Goal: Task Accomplishment & Management: Use online tool/utility

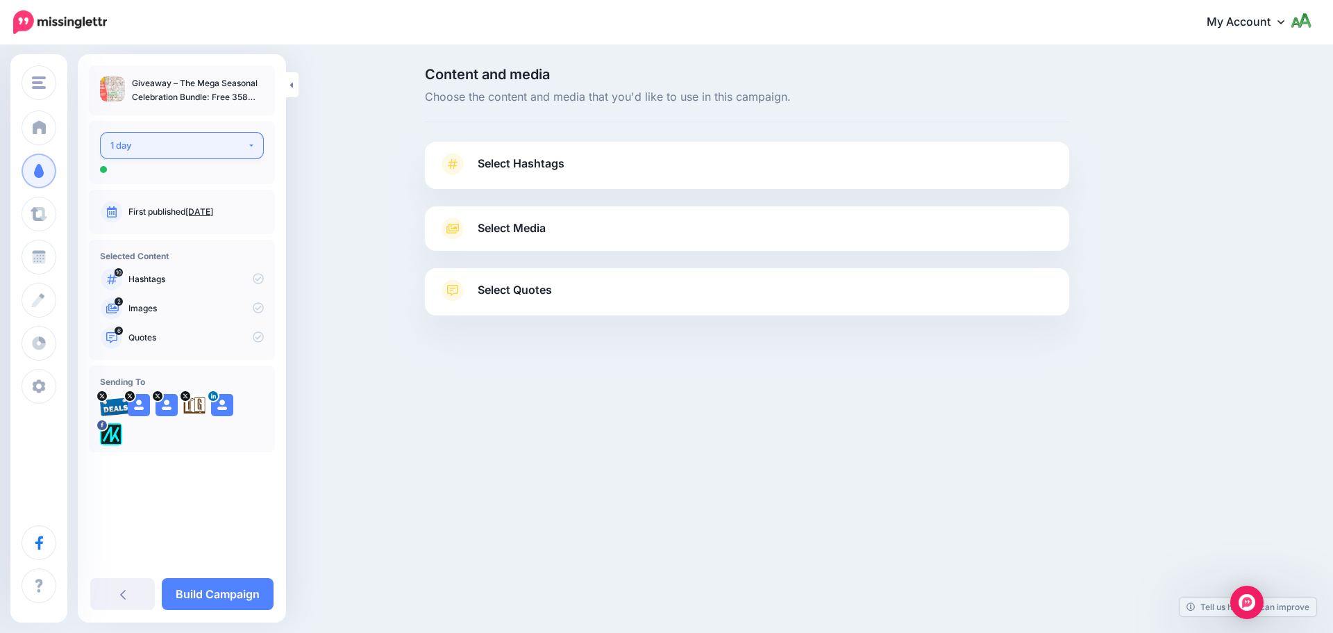
click at [190, 134] on button "1 day" at bounding box center [182, 145] width 164 height 27
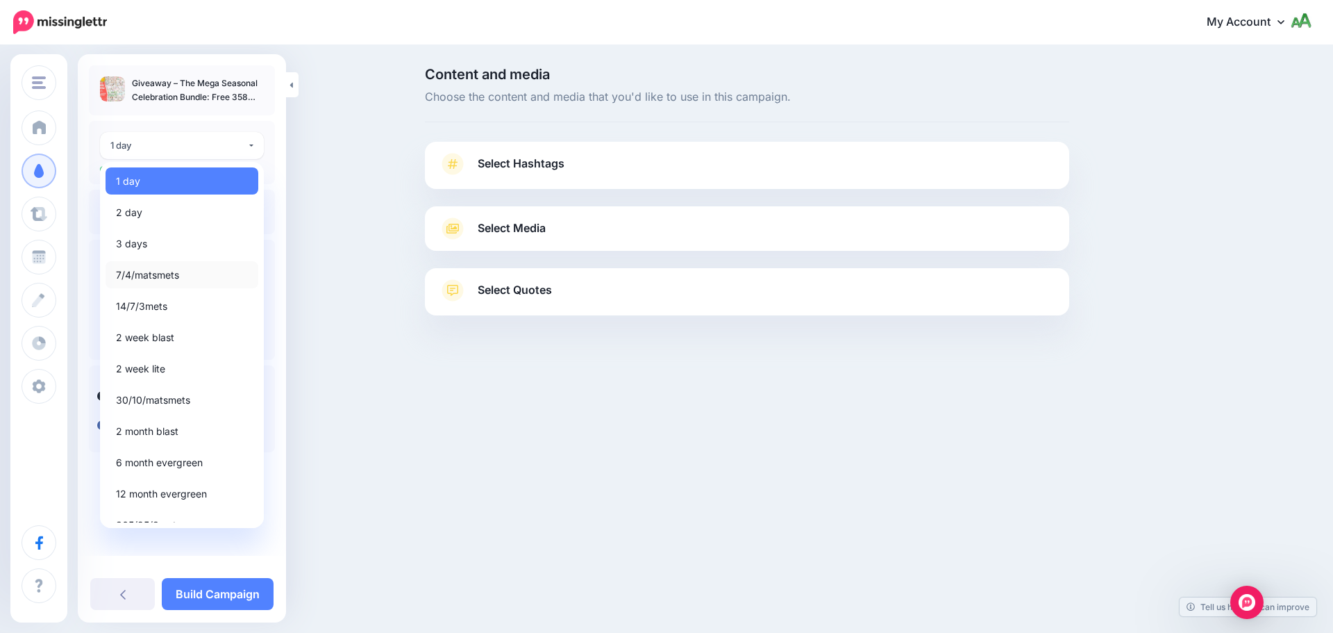
click at [158, 277] on span "7/4/matsmets" at bounding box center [147, 275] width 63 height 17
select select "*****"
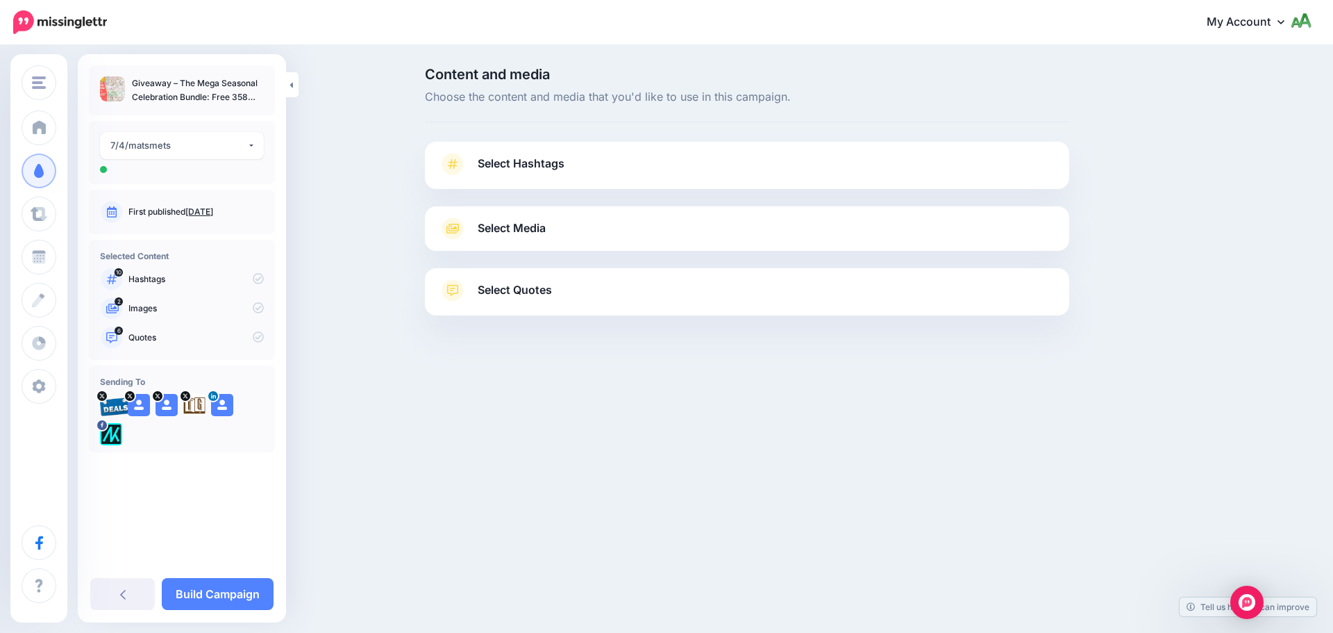
click at [558, 158] on span "Select Hashtags" at bounding box center [521, 163] width 87 height 19
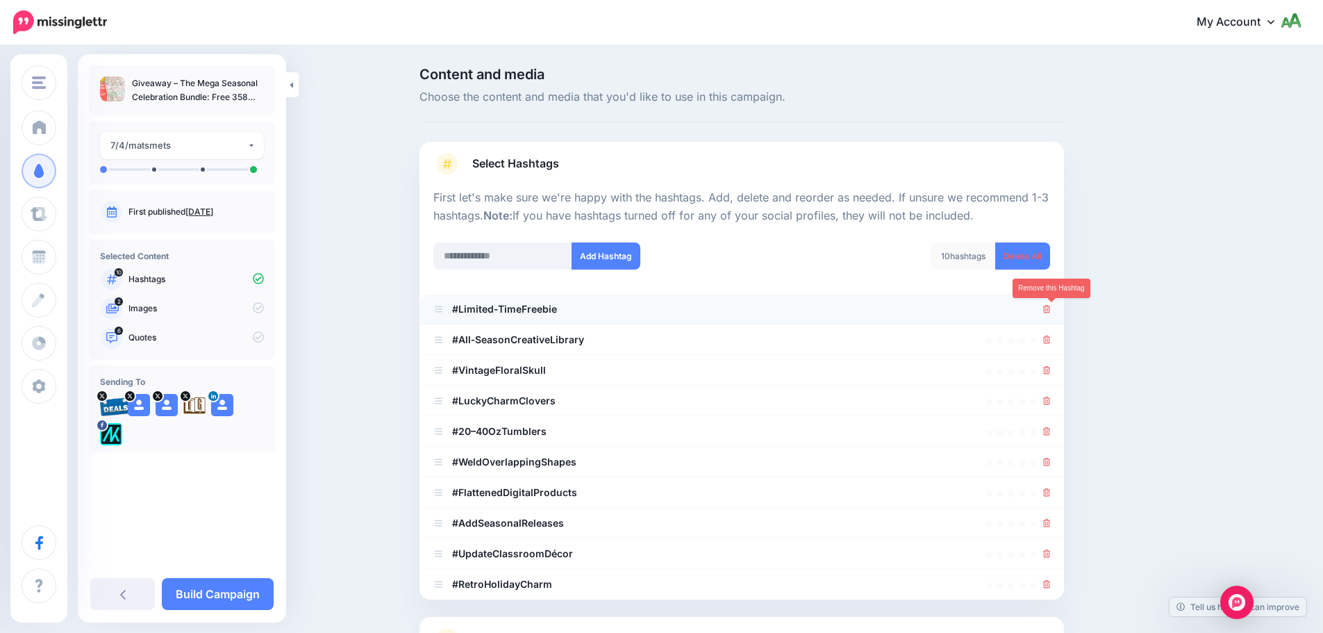
scroll to position [132, 0]
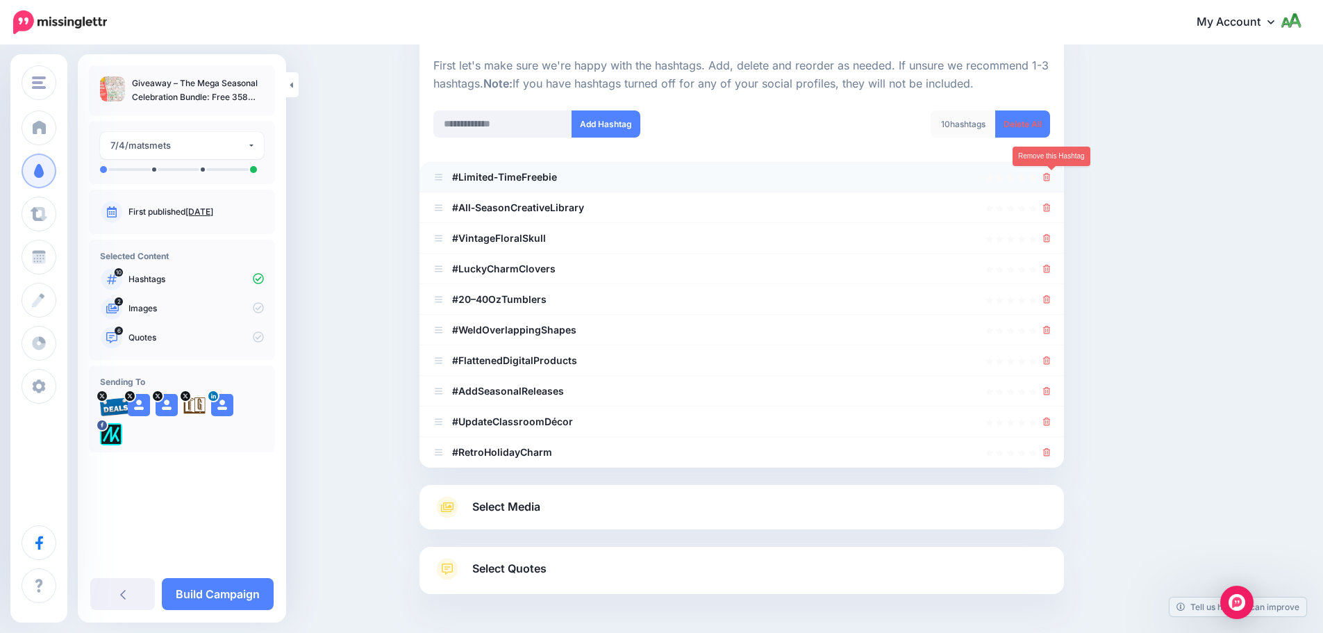
click at [1051, 180] on icon at bounding box center [1047, 177] width 8 height 8
click at [1051, 208] on icon at bounding box center [1047, 207] width 8 height 8
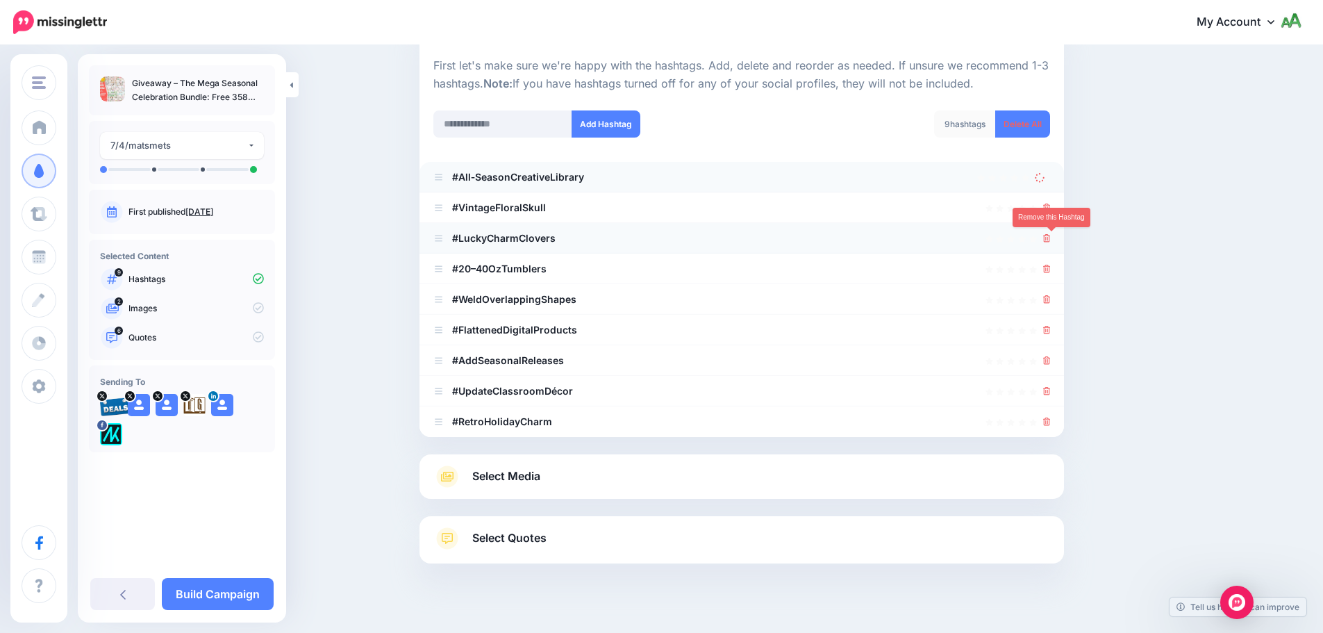
click at [1051, 237] on icon at bounding box center [1047, 238] width 8 height 8
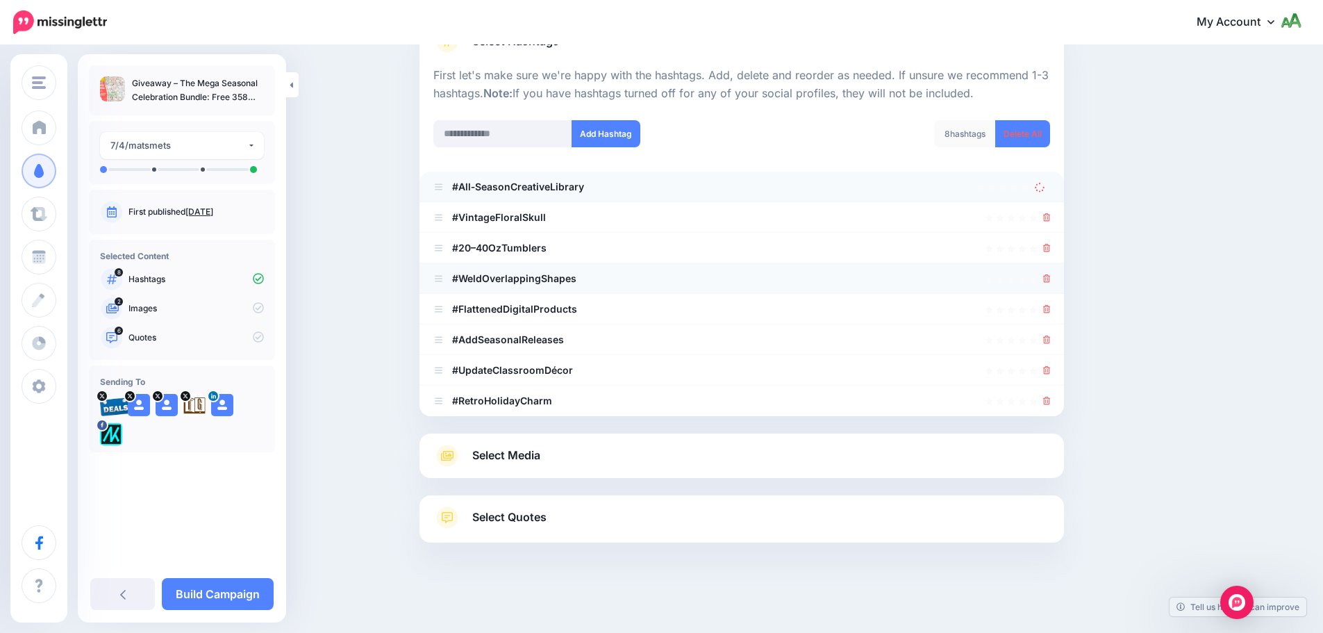
scroll to position [122, 0]
click at [1050, 265] on li "#WeldOverlappingShapes" at bounding box center [741, 278] width 644 height 31
click at [1050, 278] on icon at bounding box center [1047, 278] width 8 height 8
click at [1051, 240] on div at bounding box center [1047, 248] width 8 height 17
click at [1051, 244] on icon at bounding box center [1047, 248] width 8 height 8
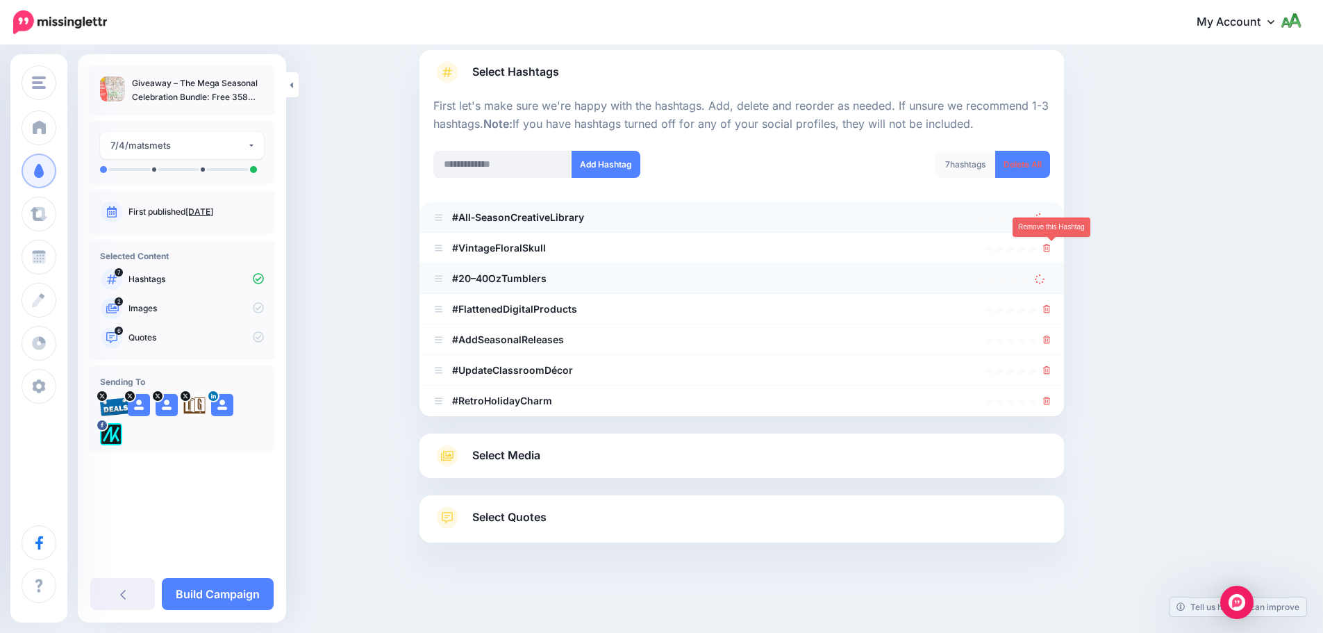
scroll to position [92, 0]
click at [1051, 249] on icon at bounding box center [1047, 248] width 8 height 8
click at [1050, 304] on link at bounding box center [1047, 309] width 8 height 12
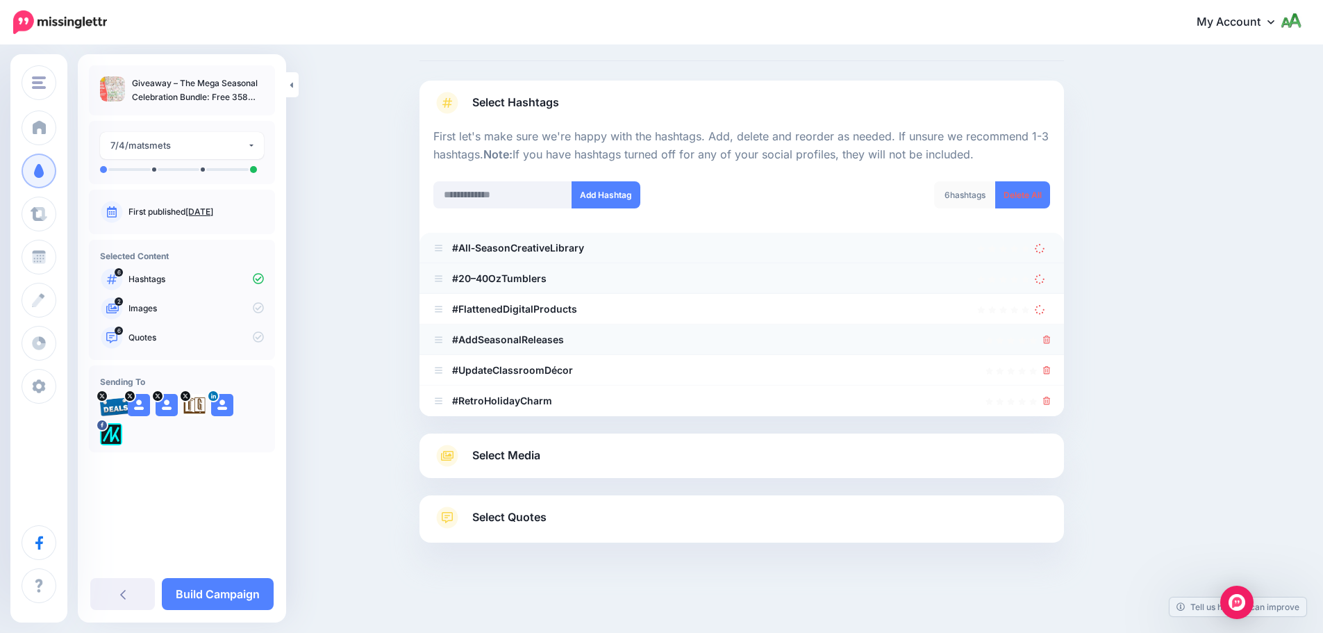
click at [1046, 346] on div at bounding box center [741, 339] width 617 height 17
drag, startPoint x: 1055, startPoint y: 341, endPoint x: 1050, endPoint y: 359, distance: 18.9
click at [1055, 341] on li "#AddSeasonalReleases" at bounding box center [741, 339] width 644 height 31
click at [1049, 371] on icon at bounding box center [1047, 370] width 8 height 8
click at [1051, 342] on icon at bounding box center [1047, 339] width 8 height 8
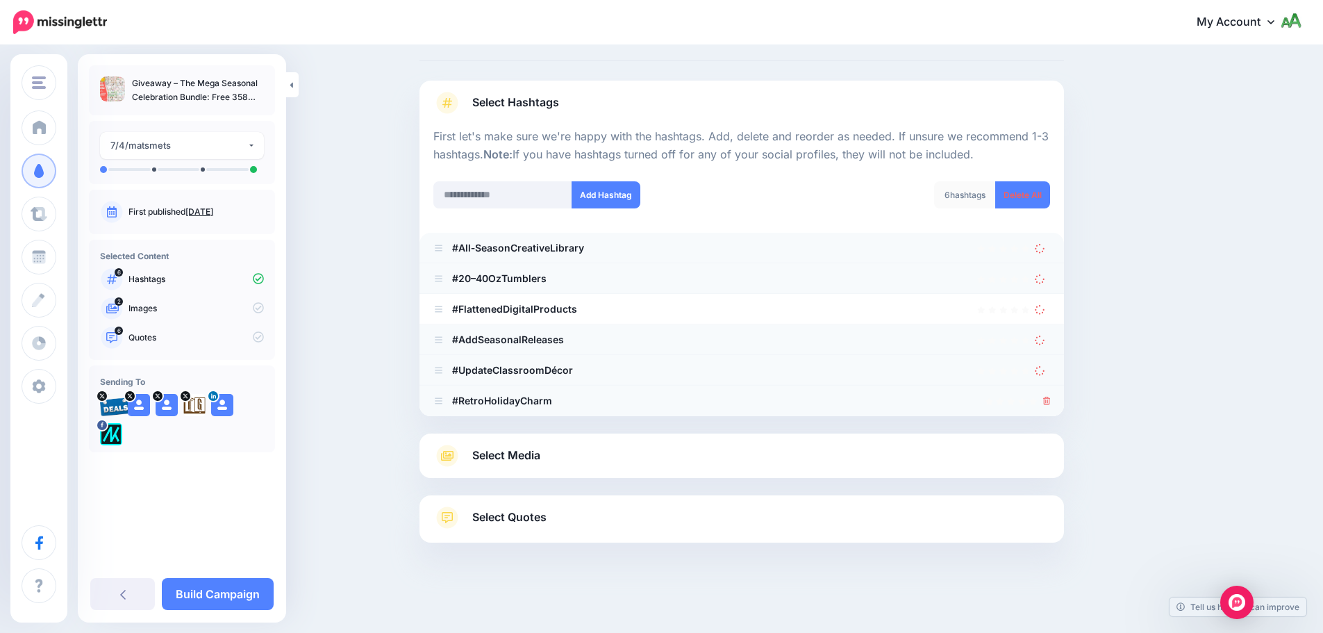
scroll to position [31, 0]
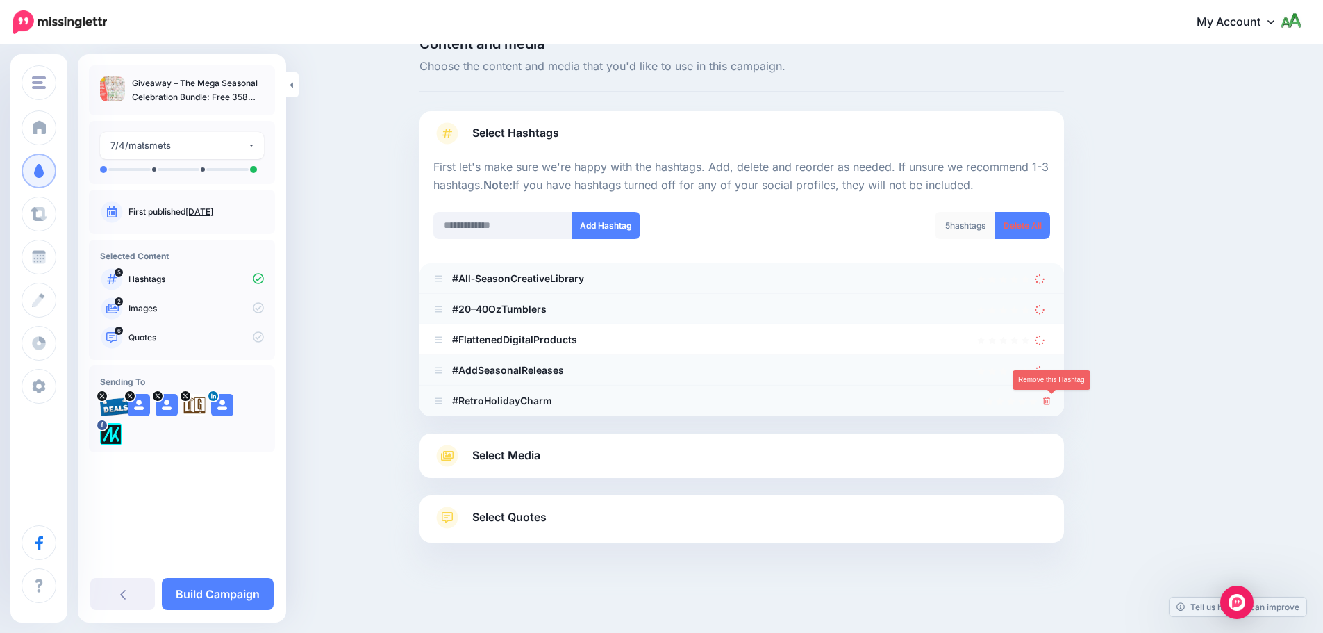
click at [1051, 405] on icon at bounding box center [1047, 400] width 8 height 8
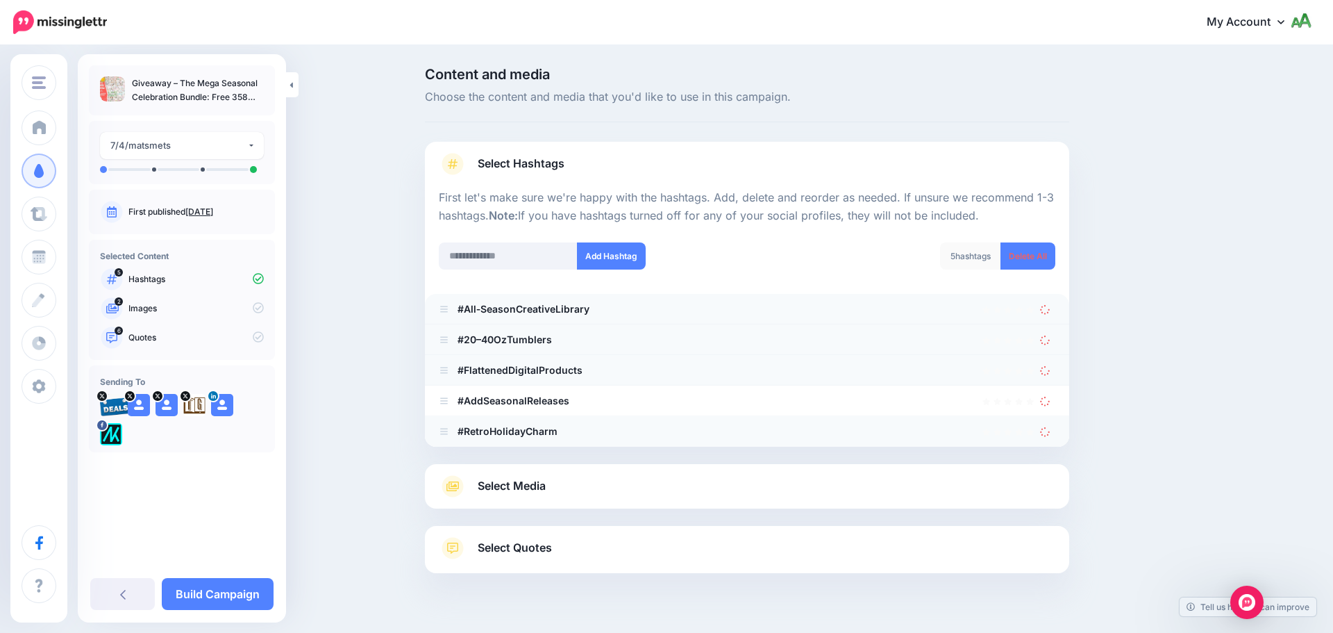
drag, startPoint x: 1048, startPoint y: 383, endPoint x: 1046, endPoint y: 373, distance: 9.9
click at [1048, 382] on li "#FlattenedDigitalProducts" at bounding box center [747, 370] width 644 height 31
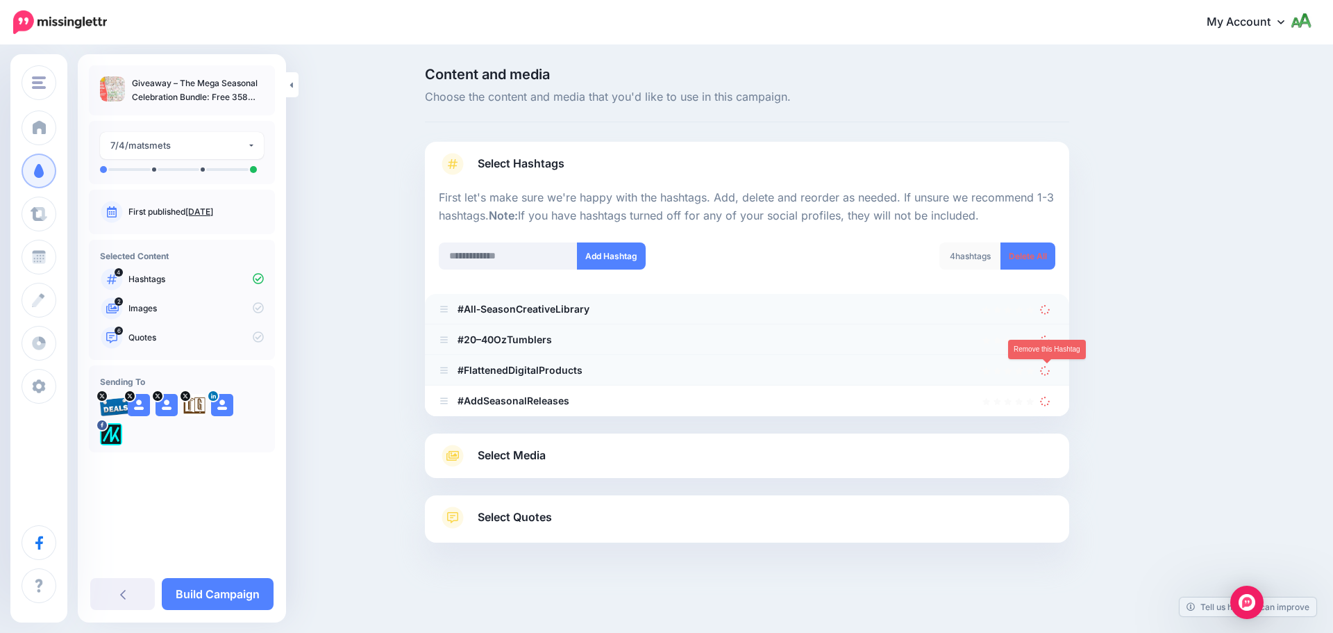
click at [1046, 373] on icon at bounding box center [1045, 370] width 10 height 10
click at [1048, 343] on icon at bounding box center [1045, 339] width 12 height 12
click at [1046, 314] on icon at bounding box center [1045, 309] width 12 height 12
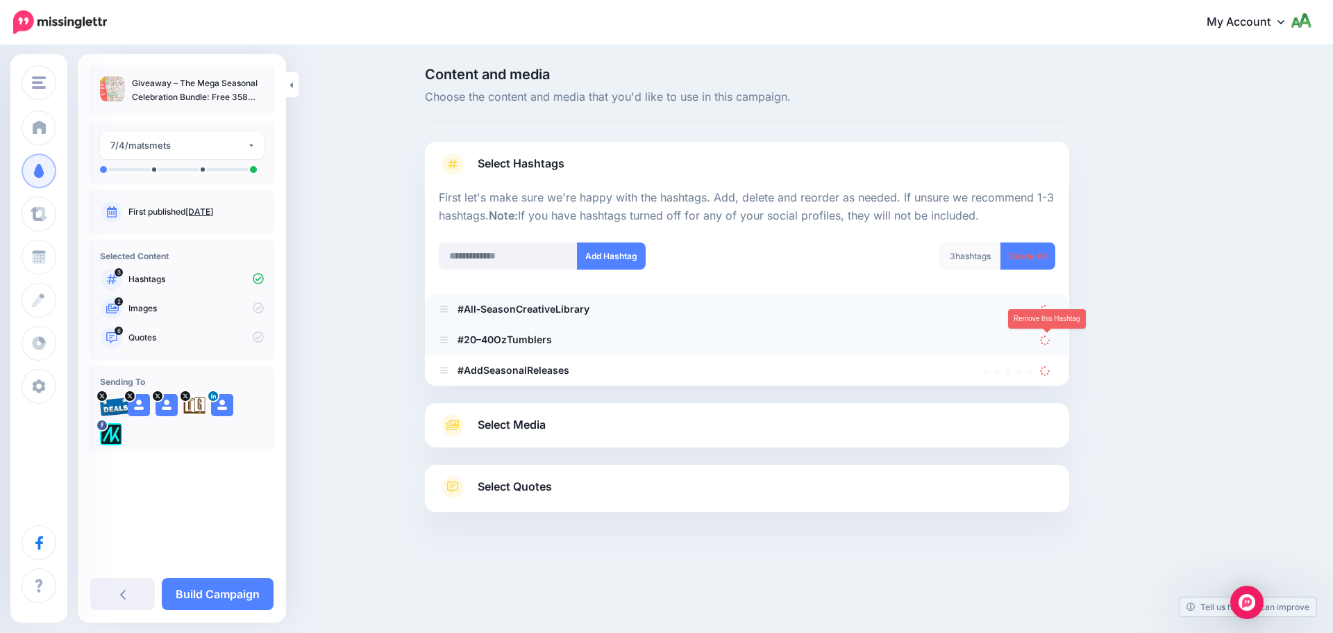
click at [1045, 336] on icon at bounding box center [1045, 340] width 11 height 11
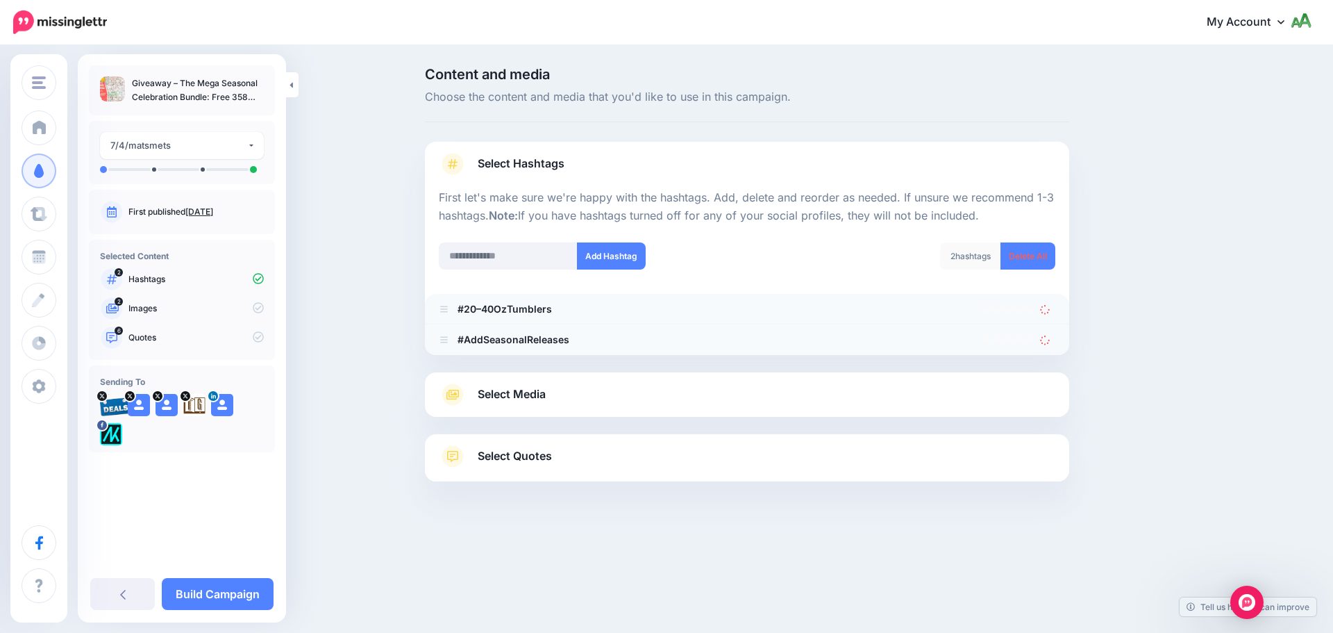
drag, startPoint x: 1044, startPoint y: 368, endPoint x: 1043, endPoint y: 324, distance: 44.4
click at [1044, 365] on div at bounding box center [747, 363] width 644 height 17
click at [1044, 310] on icon at bounding box center [1045, 308] width 11 height 11
click at [1048, 339] on icon at bounding box center [1045, 339] width 13 height 13
click at [1049, 333] on icon at bounding box center [1046, 340] width 14 height 14
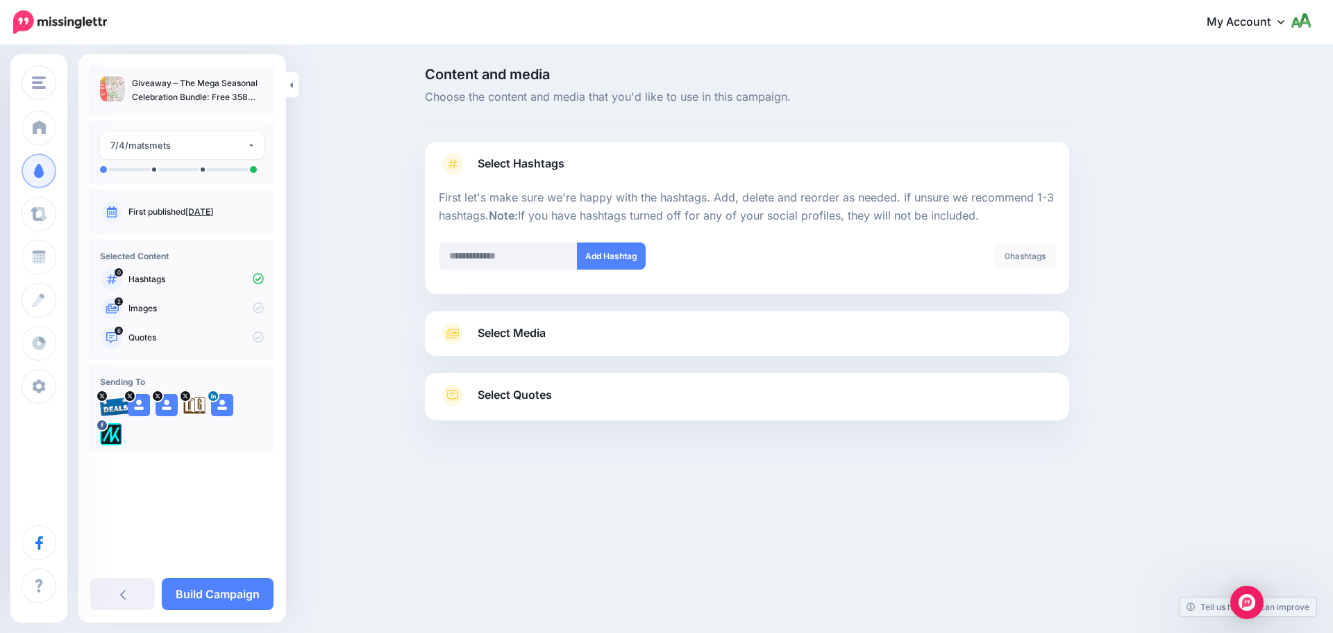
click at [1046, 308] on div at bounding box center [747, 302] width 644 height 17
click at [540, 260] on input "text" at bounding box center [508, 255] width 139 height 27
type input "**********"
click at [630, 255] on button "Add Hashtag" at bounding box center [611, 255] width 69 height 27
click at [512, 262] on input "text" at bounding box center [508, 255] width 139 height 27
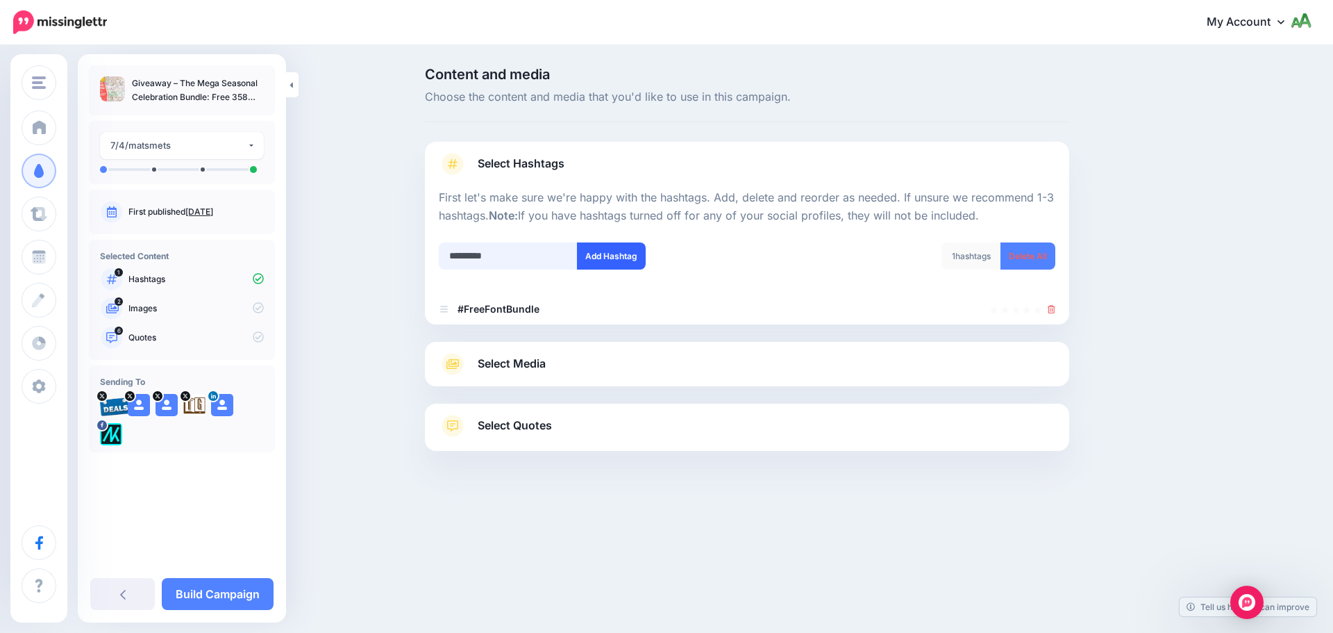
type input "*********"
click at [596, 262] on button "Add Hashtag" at bounding box center [611, 255] width 69 height 27
click at [504, 257] on input "text" at bounding box center [508, 255] width 139 height 27
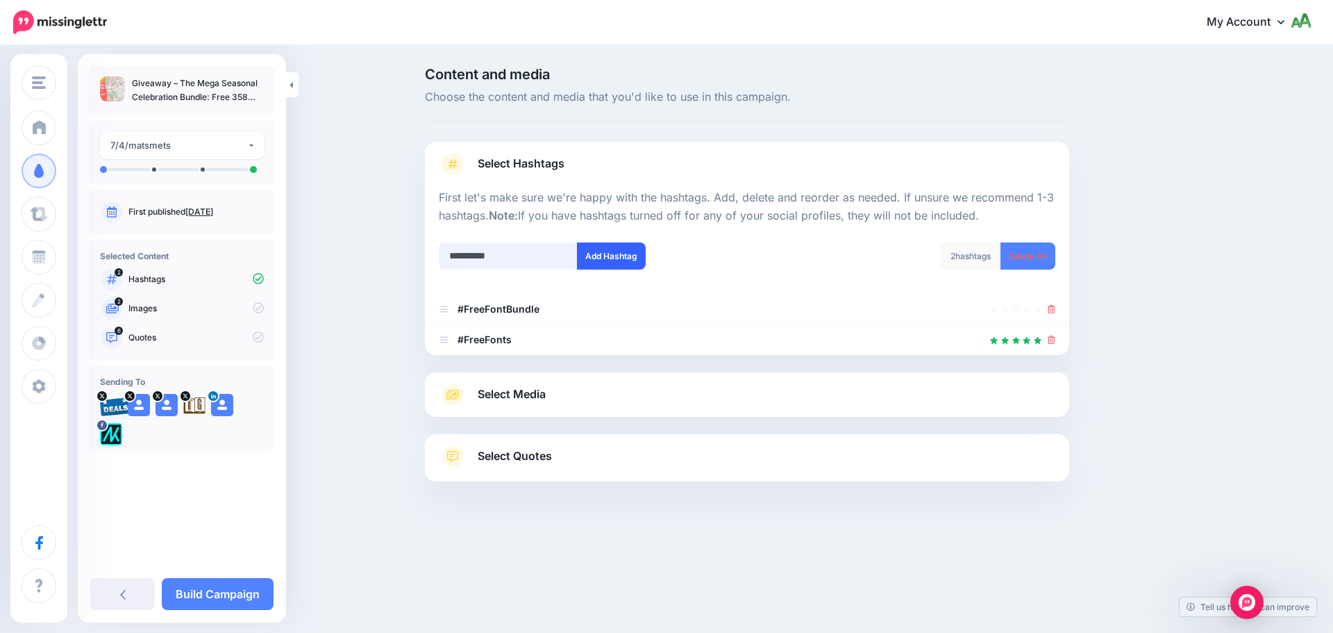
type input "**********"
click at [596, 264] on button "Add Hashtag" at bounding box center [611, 255] width 69 height 27
click at [492, 261] on input "text" at bounding box center [508, 255] width 139 height 27
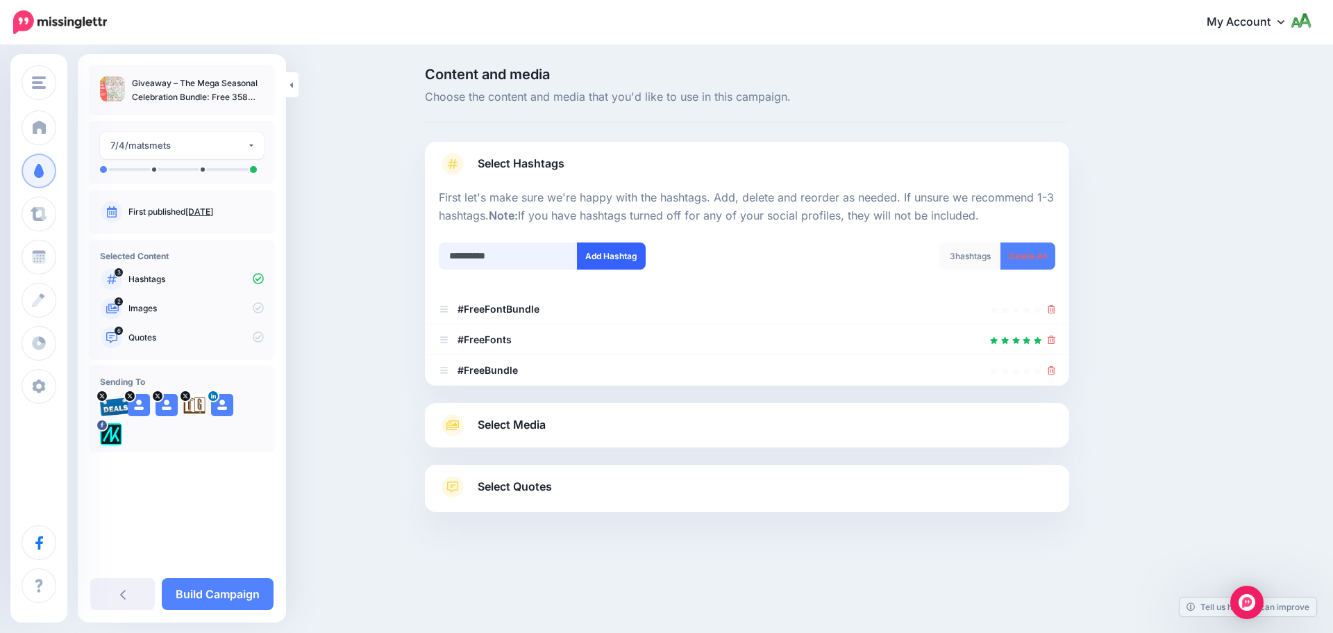
type input "**********"
click at [621, 254] on button "Add Hashtag" at bounding box center [611, 255] width 69 height 27
click at [513, 256] on input "**********" at bounding box center [508, 255] width 139 height 27
type input "*"
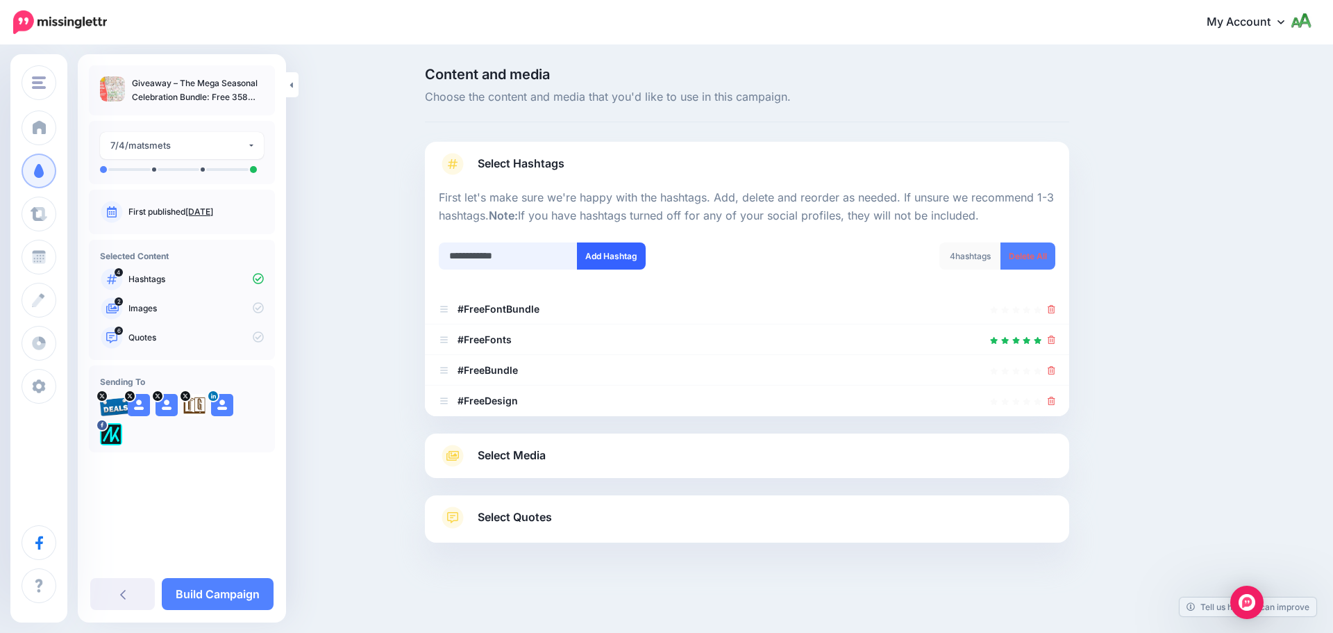
type input "**********"
click at [609, 260] on button "Add Hashtag" at bounding box center [611, 255] width 69 height 27
click at [564, 460] on link "Select Media" at bounding box center [747, 455] width 617 height 22
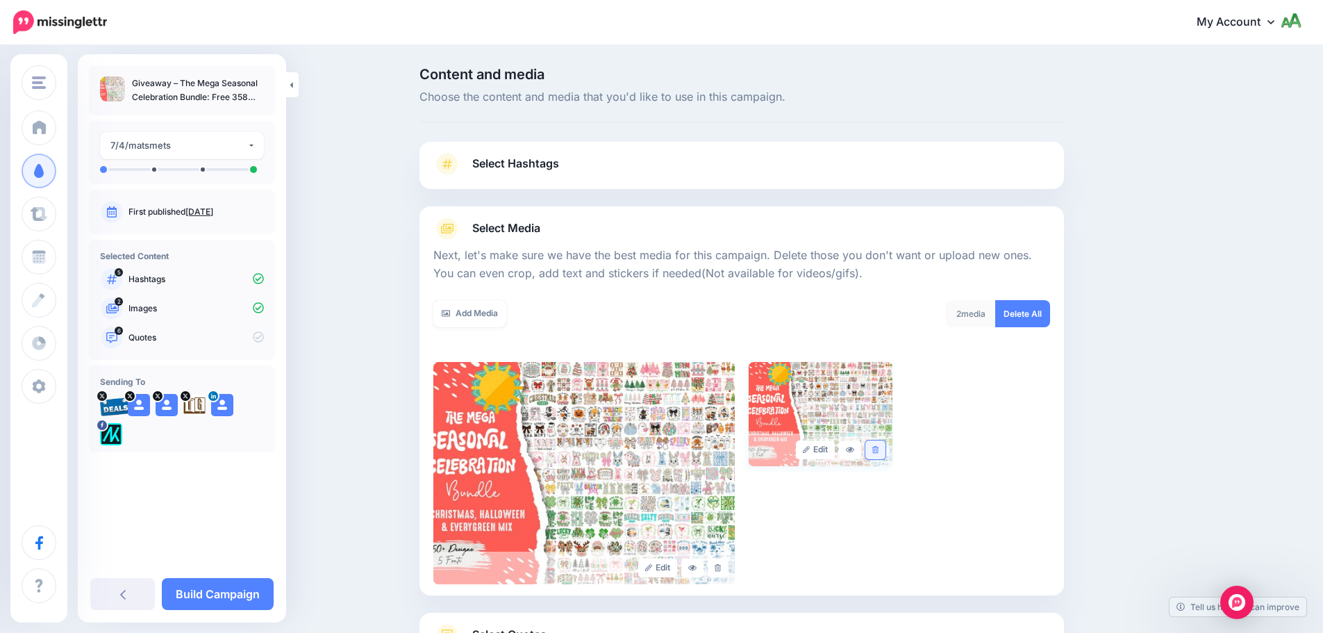
click at [884, 451] on link at bounding box center [875, 449] width 20 height 19
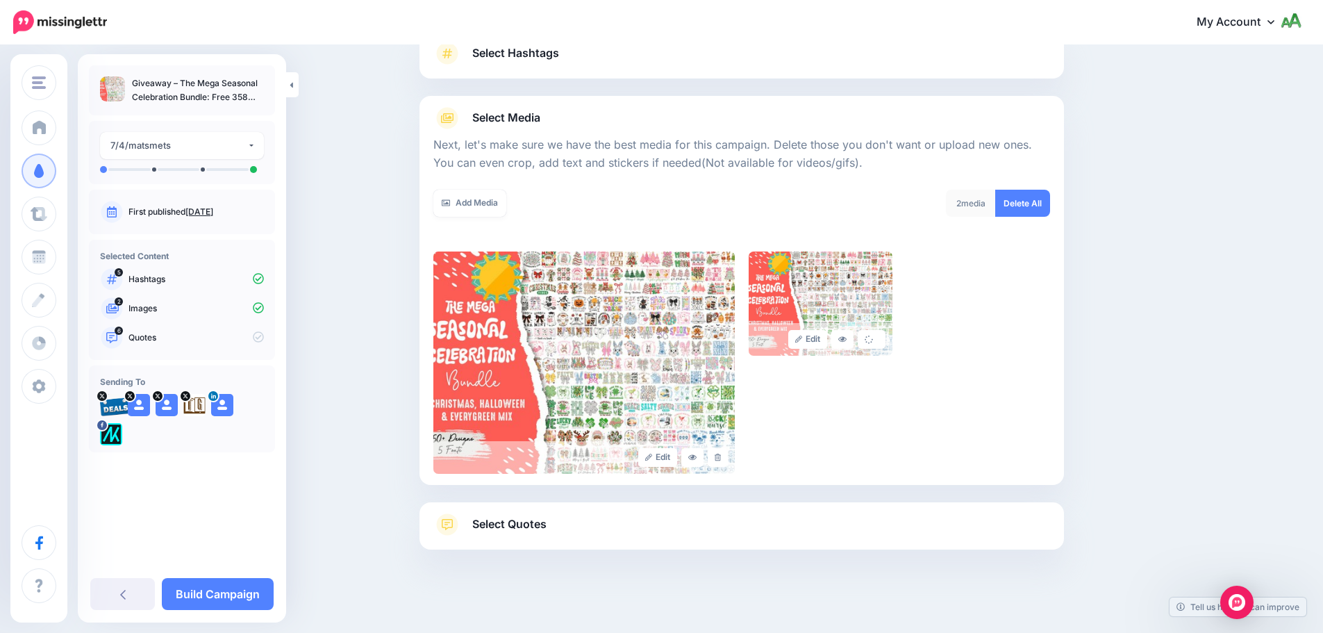
scroll to position [117, 0]
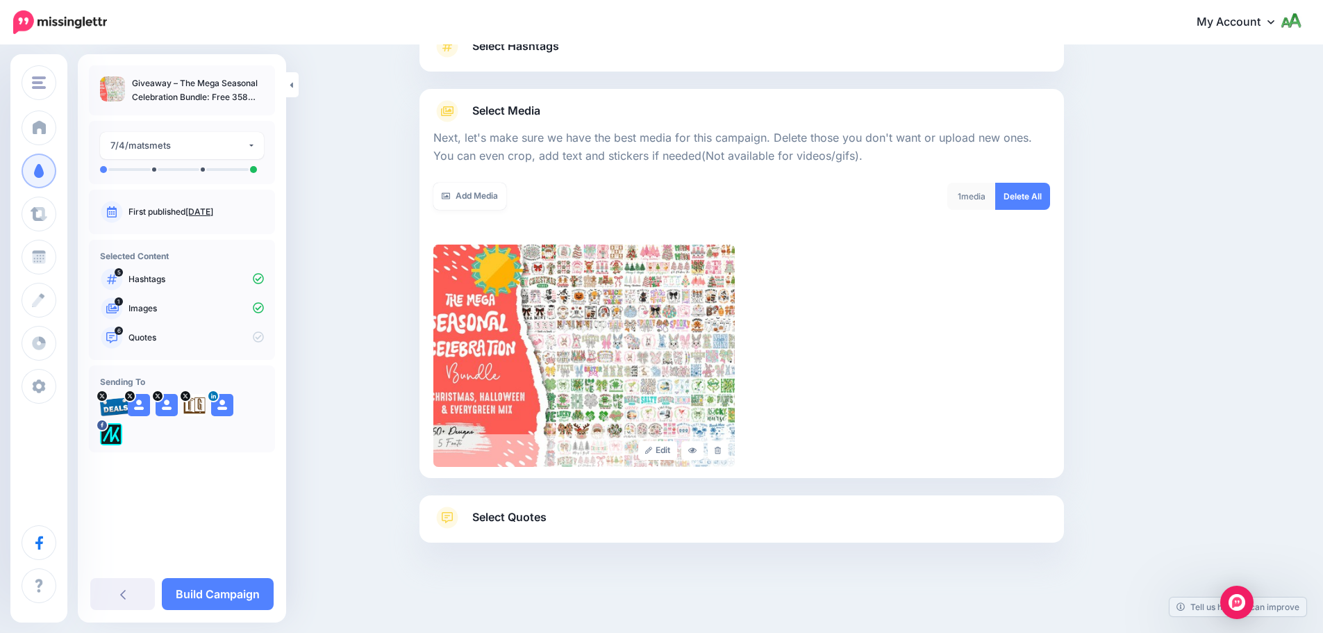
click at [654, 515] on link "Select Quotes" at bounding box center [741, 524] width 617 height 36
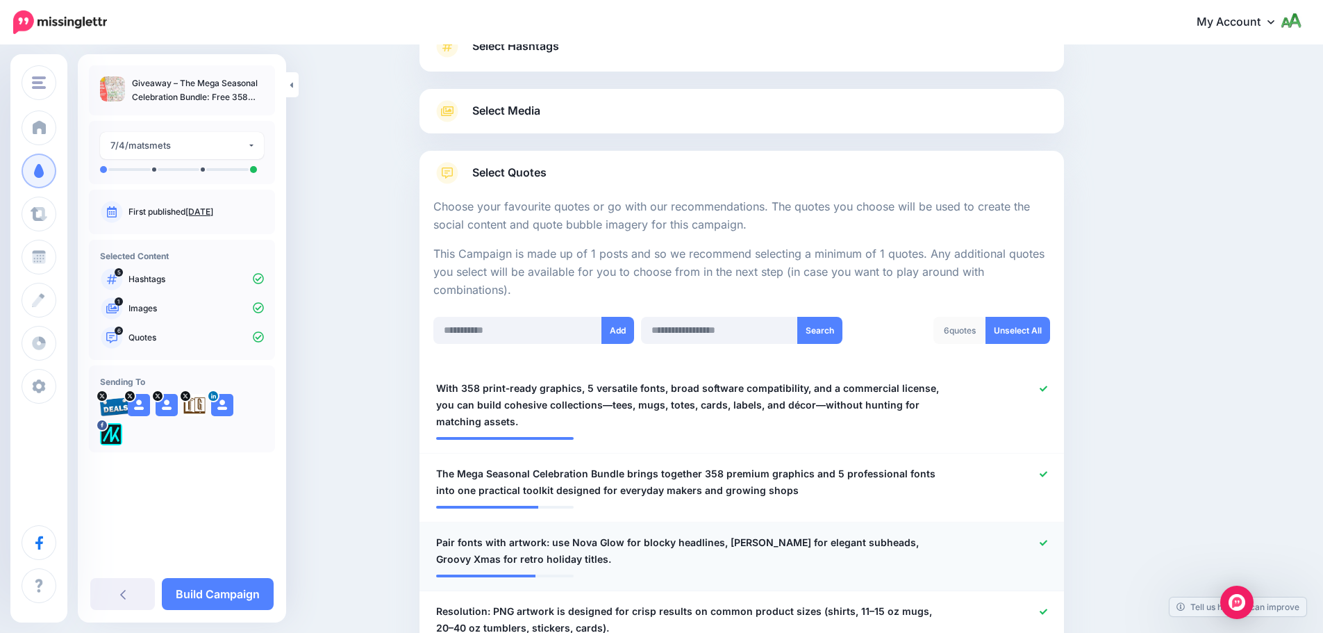
scroll to position [395, 0]
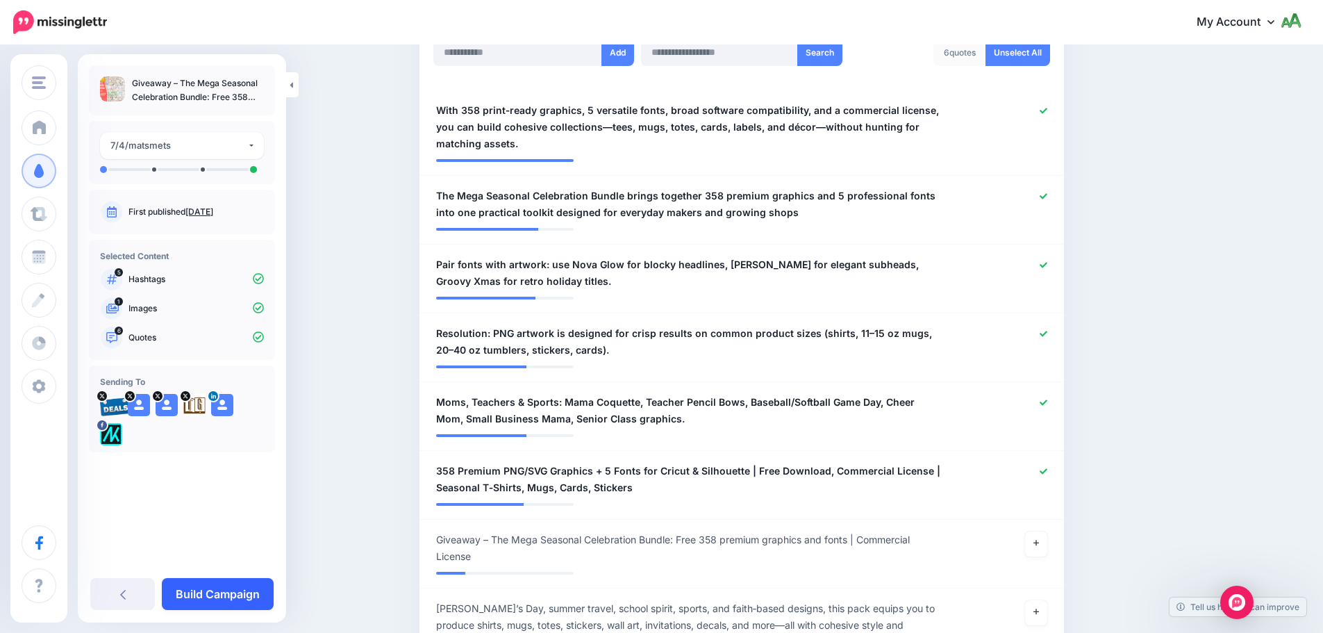
click at [220, 594] on link "Build Campaign" at bounding box center [218, 594] width 112 height 32
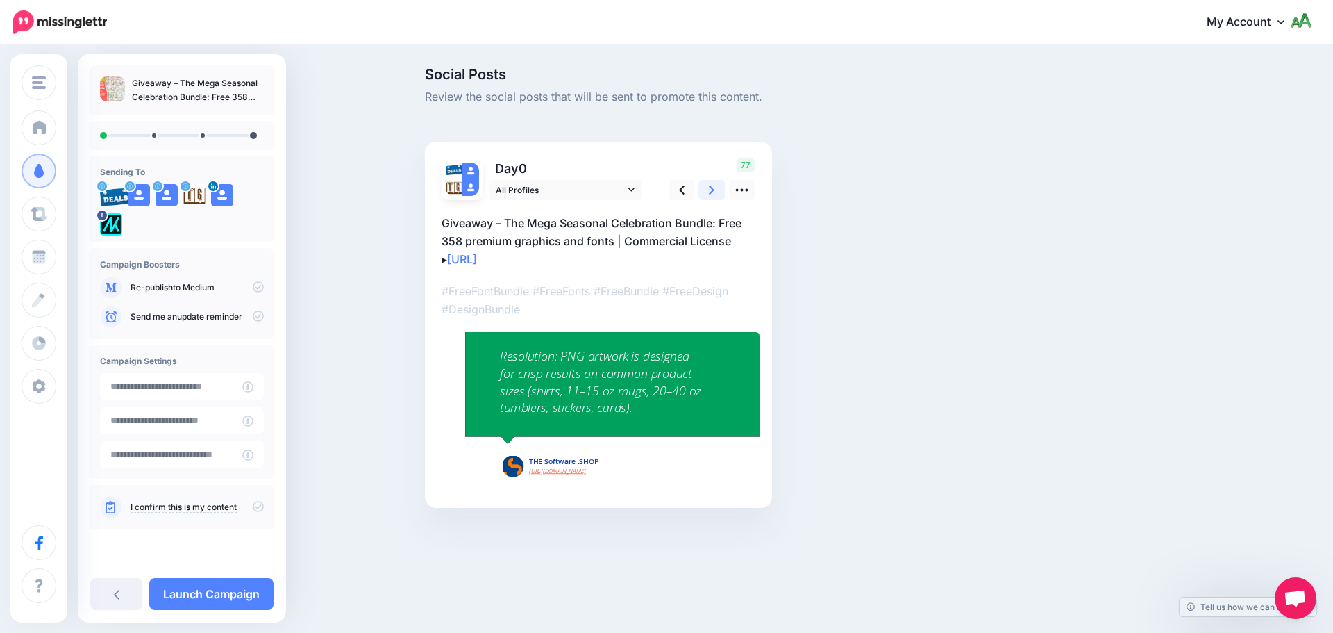
drag, startPoint x: 716, startPoint y: 190, endPoint x: 689, endPoint y: 203, distance: 30.1
click at [716, 190] on link at bounding box center [712, 190] width 26 height 20
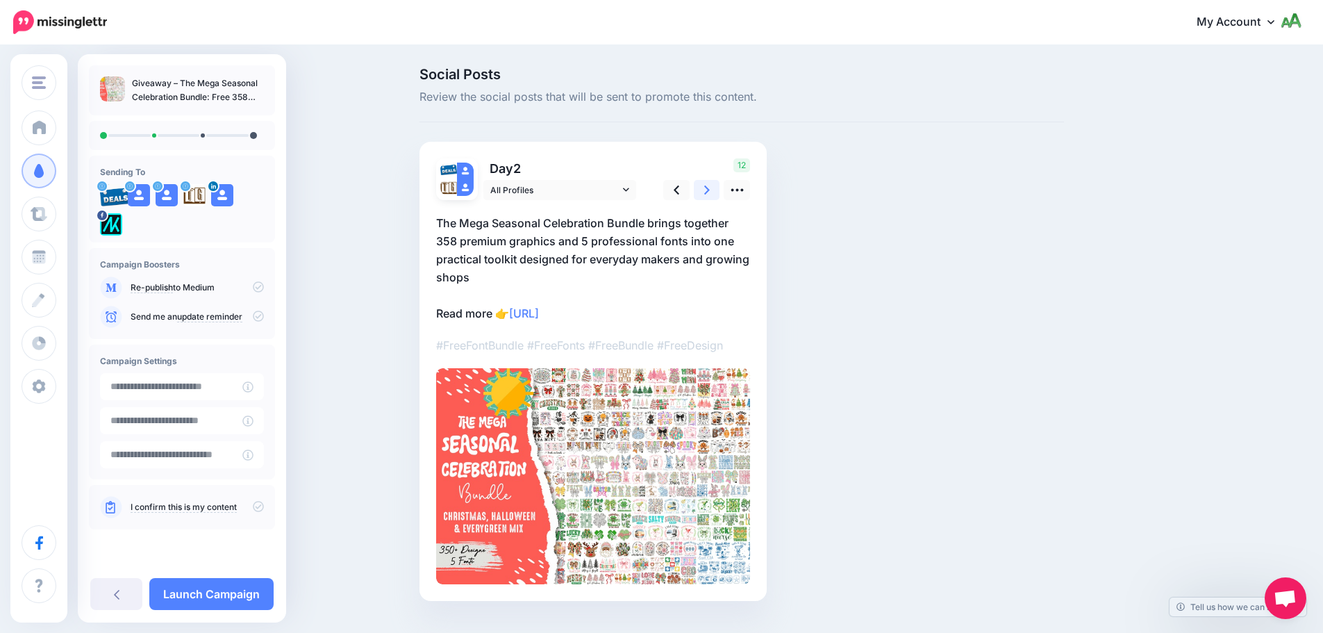
click at [718, 191] on link at bounding box center [707, 190] width 26 height 20
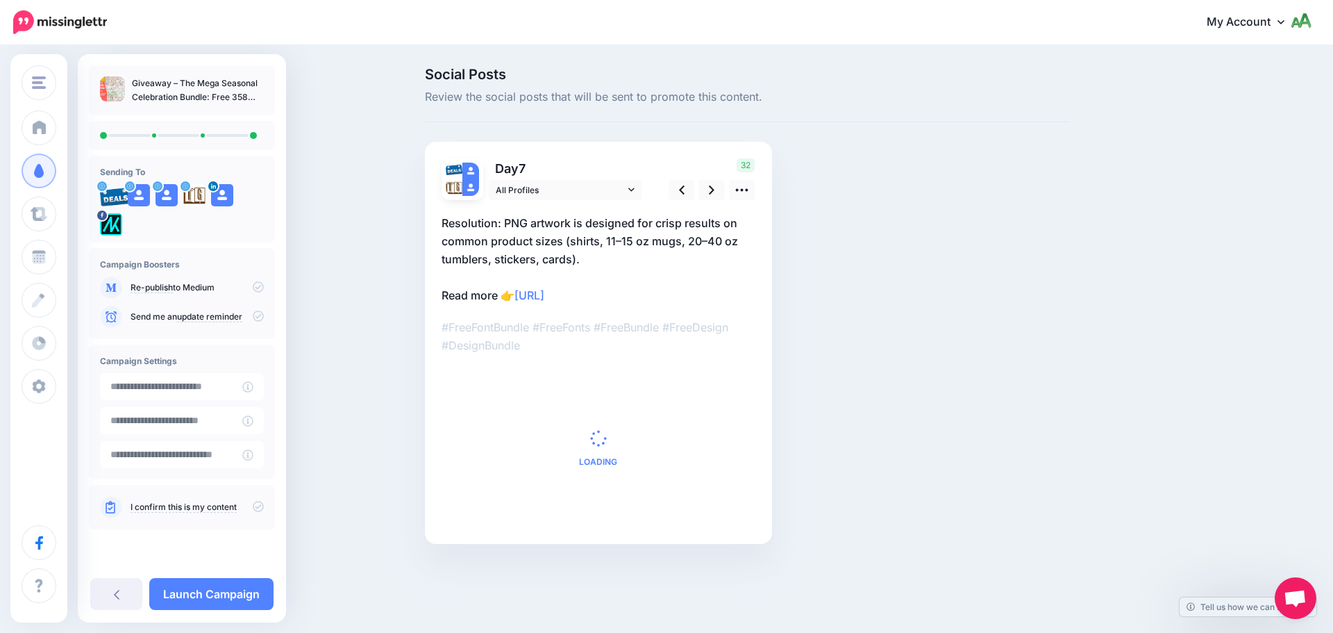
click at [264, 509] on div "I confirm this is my content" at bounding box center [182, 507] width 186 height 44
click at [261, 505] on icon at bounding box center [258, 506] width 11 height 11
click at [257, 318] on icon at bounding box center [258, 315] width 11 height 11
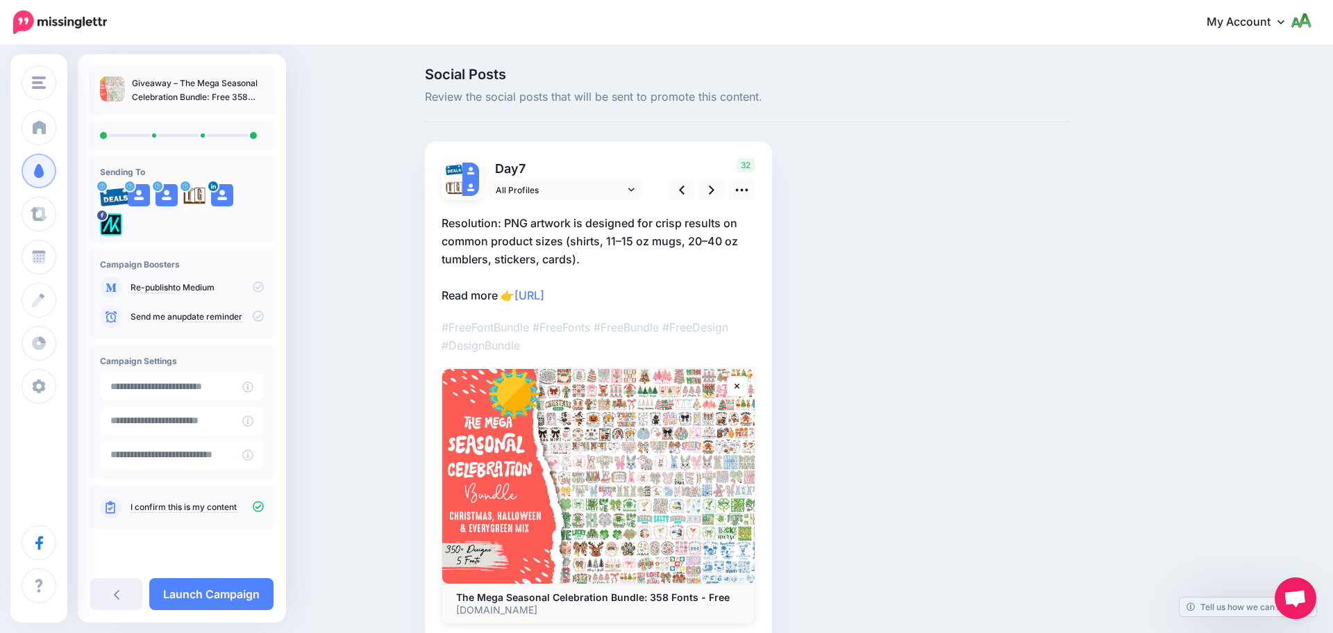
click at [260, 316] on icon at bounding box center [258, 315] width 11 height 11
click at [233, 600] on link "Launch Campaign" at bounding box center [211, 594] width 124 height 32
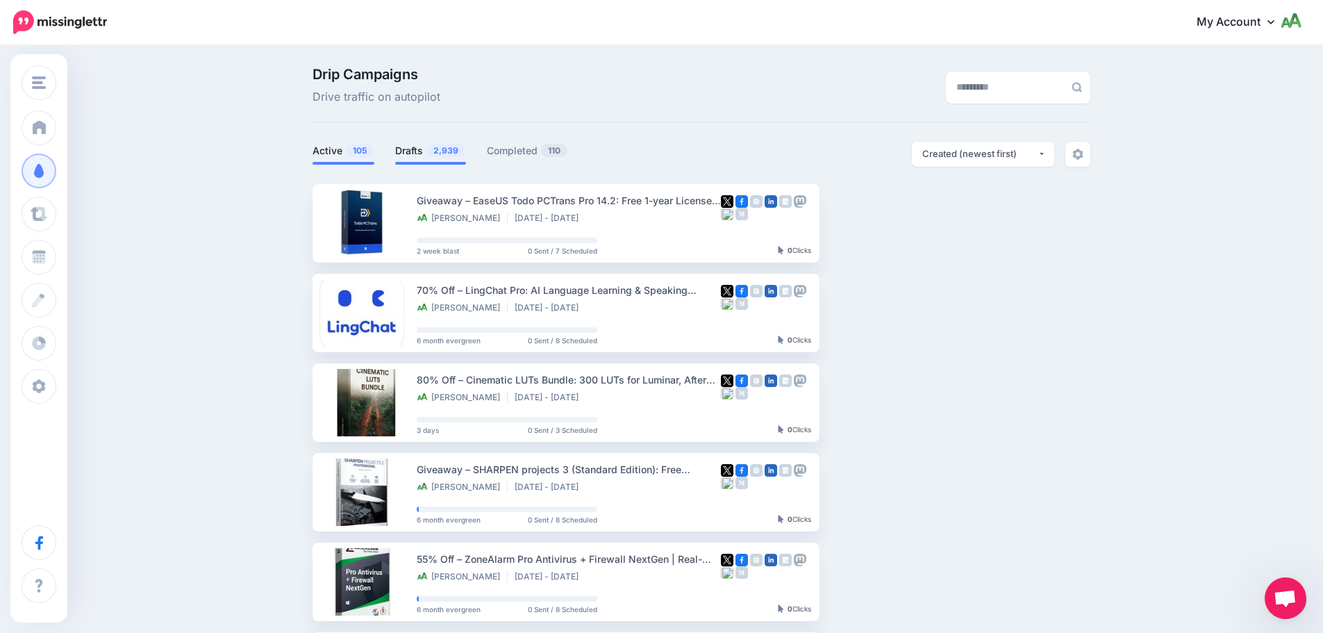
click at [405, 151] on link "Drafts 2,939" at bounding box center [430, 150] width 71 height 17
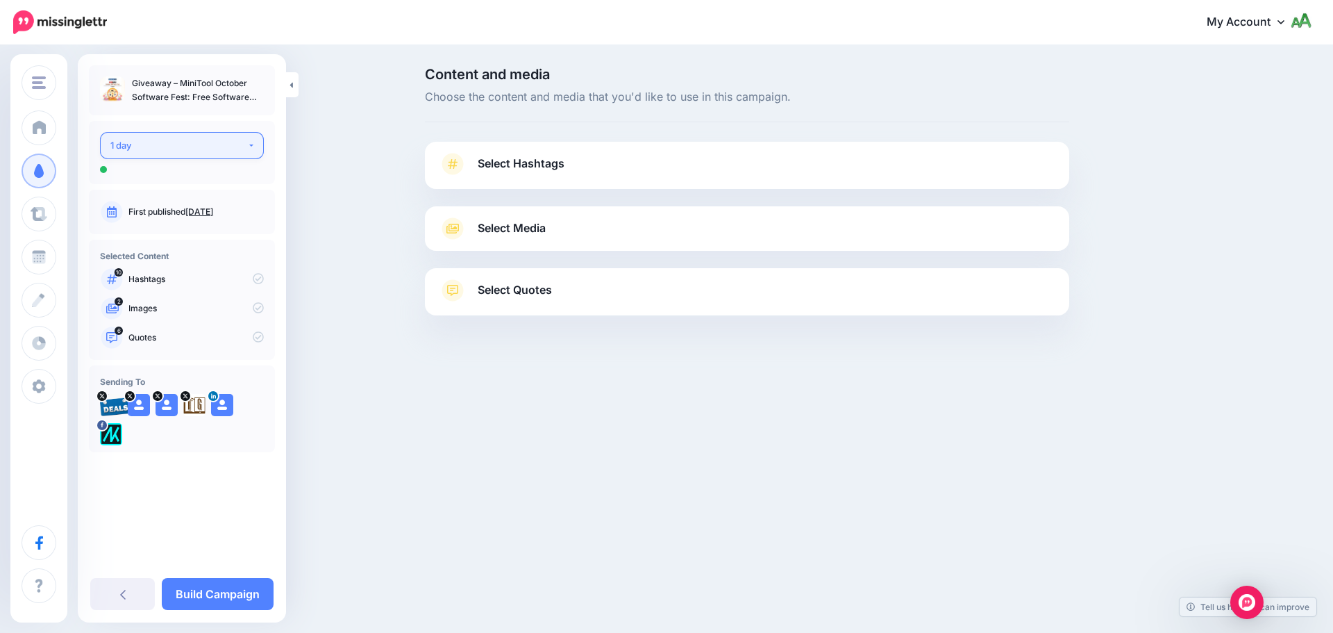
click at [169, 142] on div "1 day" at bounding box center [178, 145] width 137 height 16
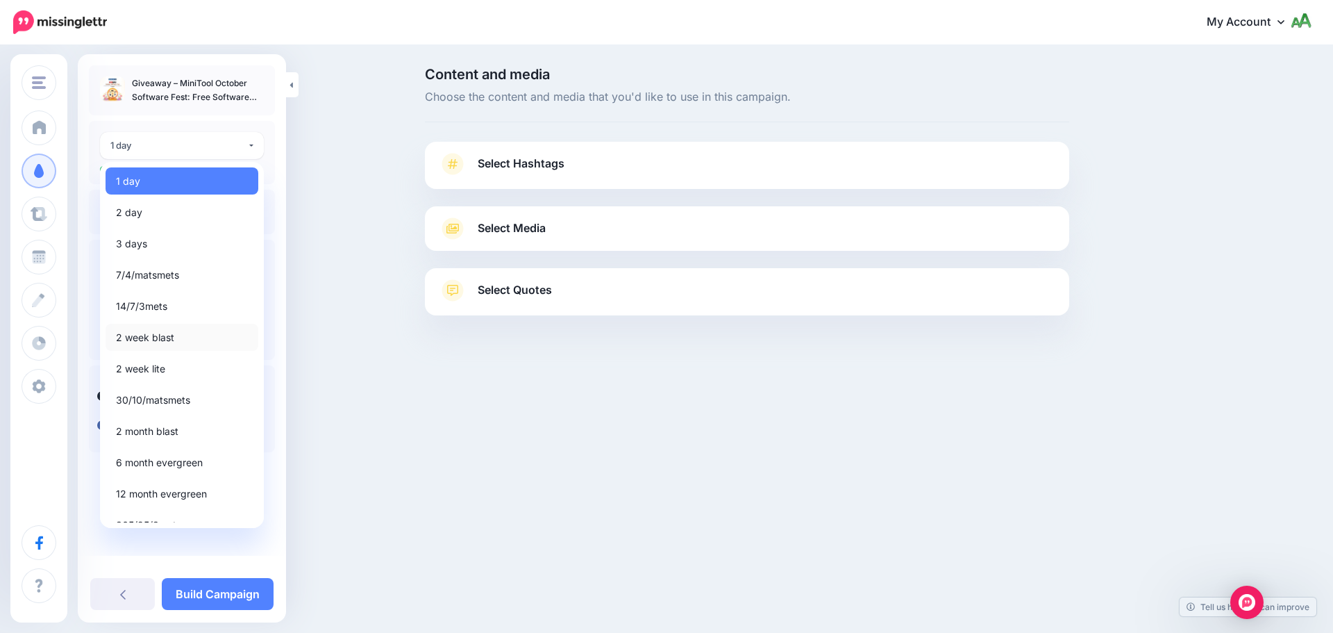
click at [172, 338] on span "2 week blast" at bounding box center [145, 337] width 58 height 17
select select "*****"
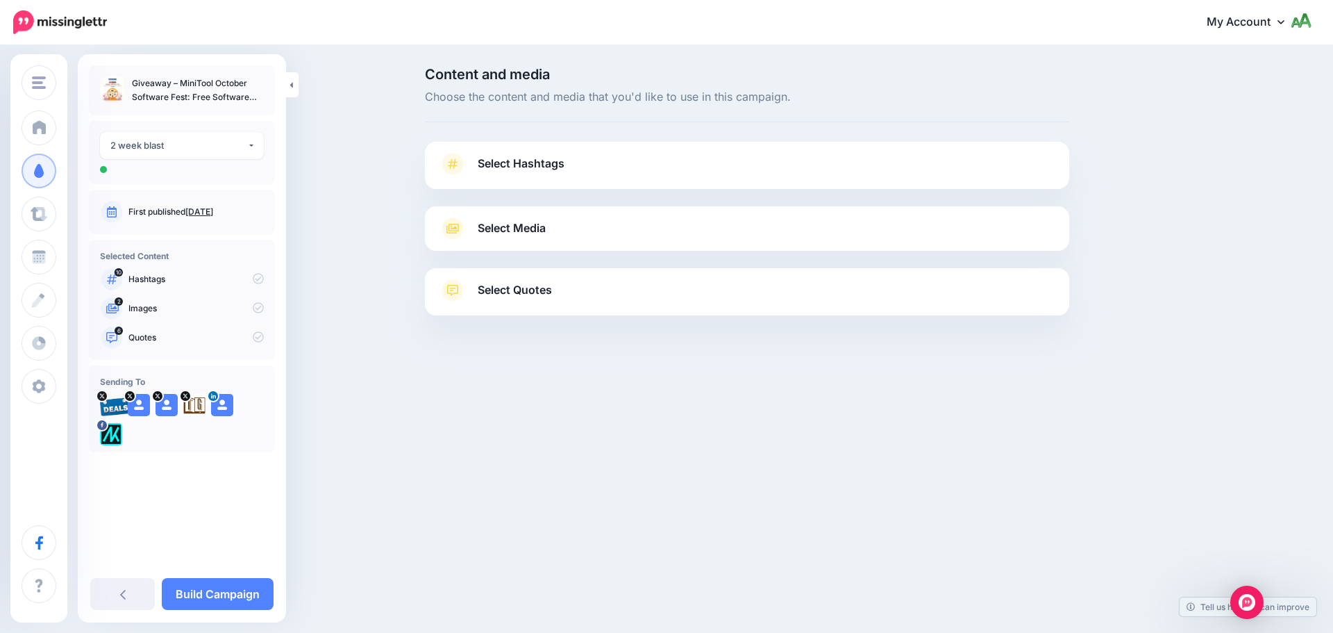
click at [535, 172] on span "Select Hashtags" at bounding box center [521, 163] width 87 height 19
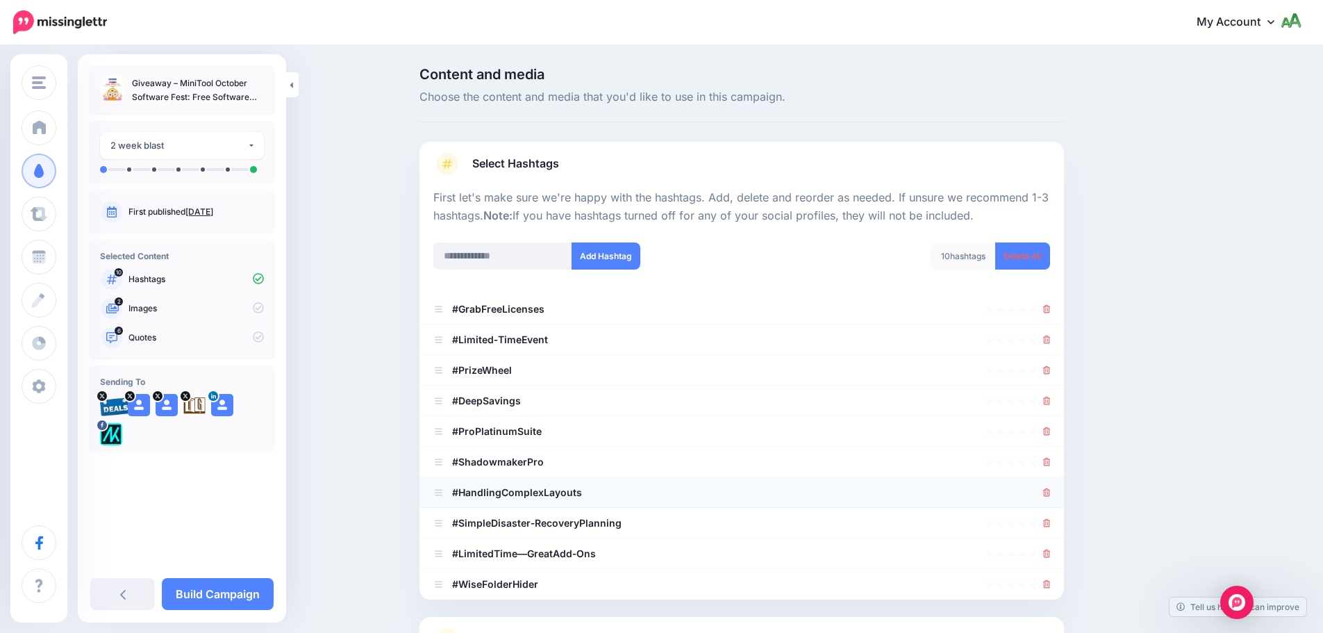
scroll to position [132, 0]
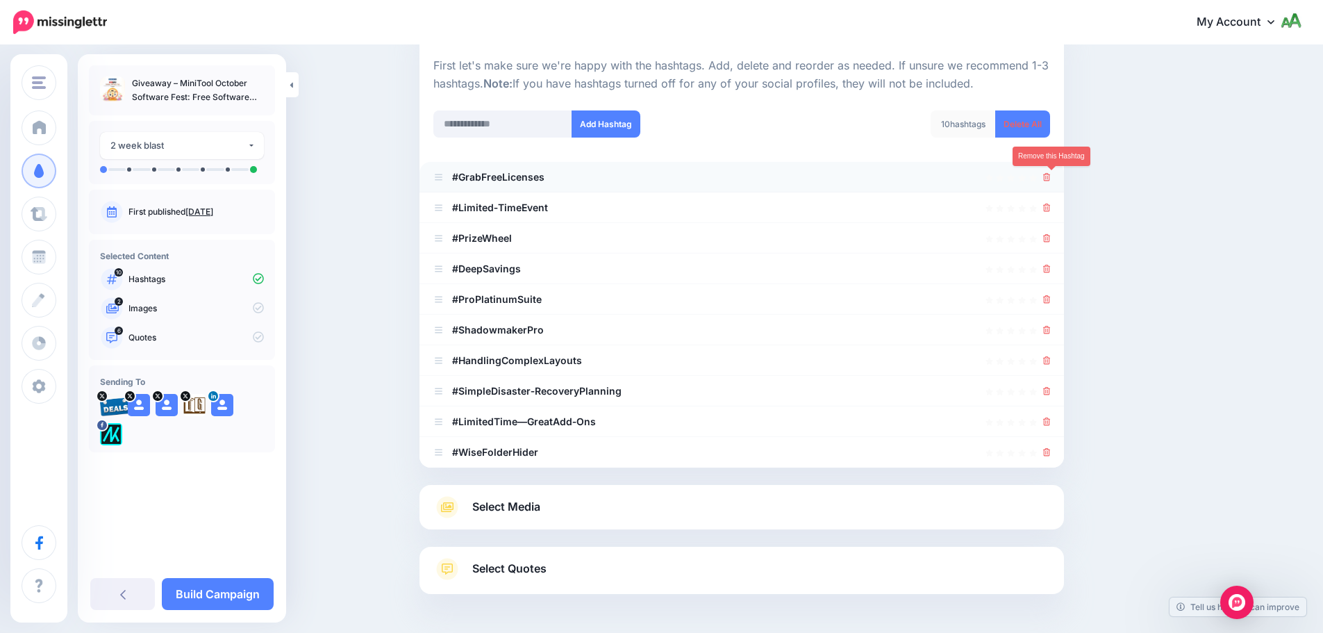
click at [1051, 177] on icon at bounding box center [1047, 177] width 8 height 8
click at [1051, 206] on icon at bounding box center [1047, 207] width 8 height 8
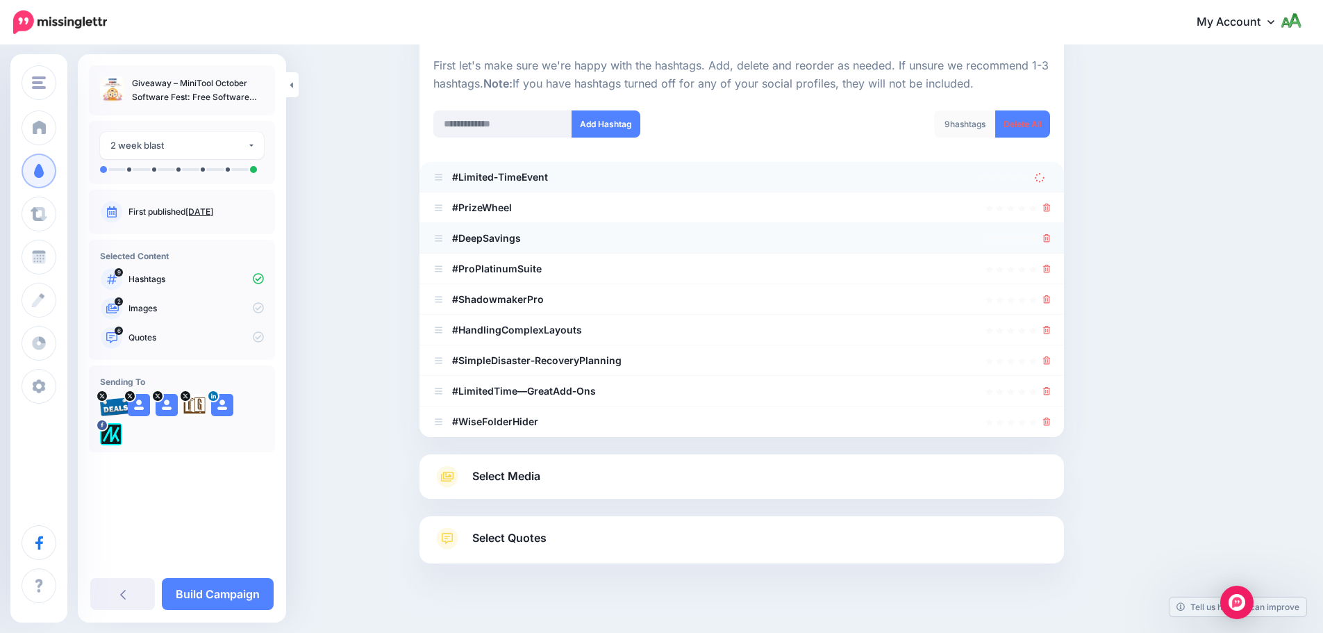
click at [1051, 243] on div at bounding box center [1047, 238] width 8 height 17
click at [1051, 240] on icon at bounding box center [1047, 238] width 8 height 8
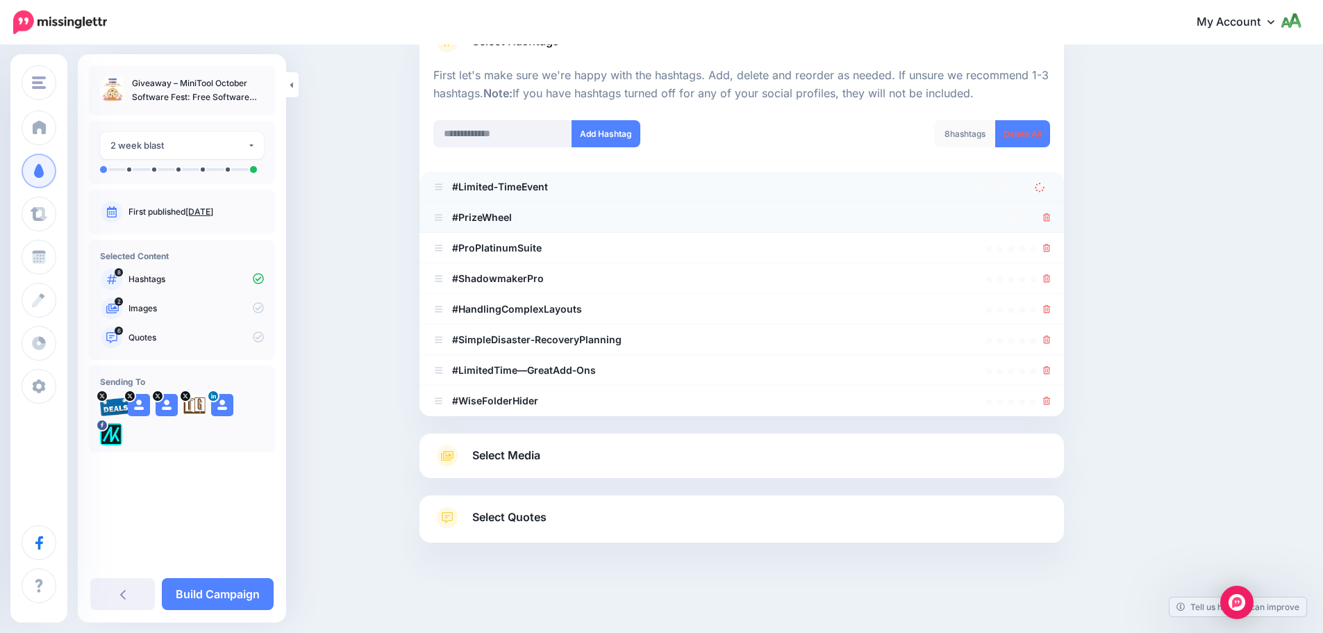
click at [1056, 221] on li "#PrizeWheel" at bounding box center [741, 217] width 644 height 31
click at [1051, 217] on icon at bounding box center [1047, 217] width 8 height 8
click at [1051, 247] on icon at bounding box center [1047, 248] width 8 height 8
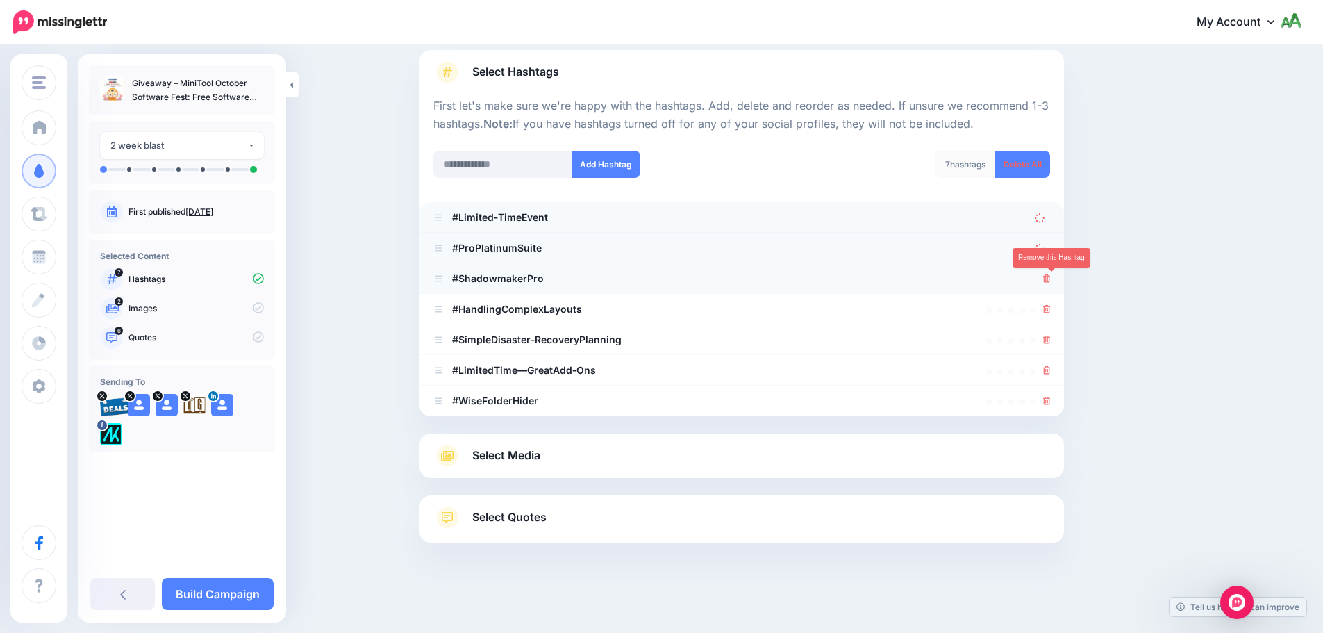
click at [1051, 277] on icon at bounding box center [1047, 278] width 8 height 8
click at [1049, 308] on icon at bounding box center [1047, 309] width 8 height 8
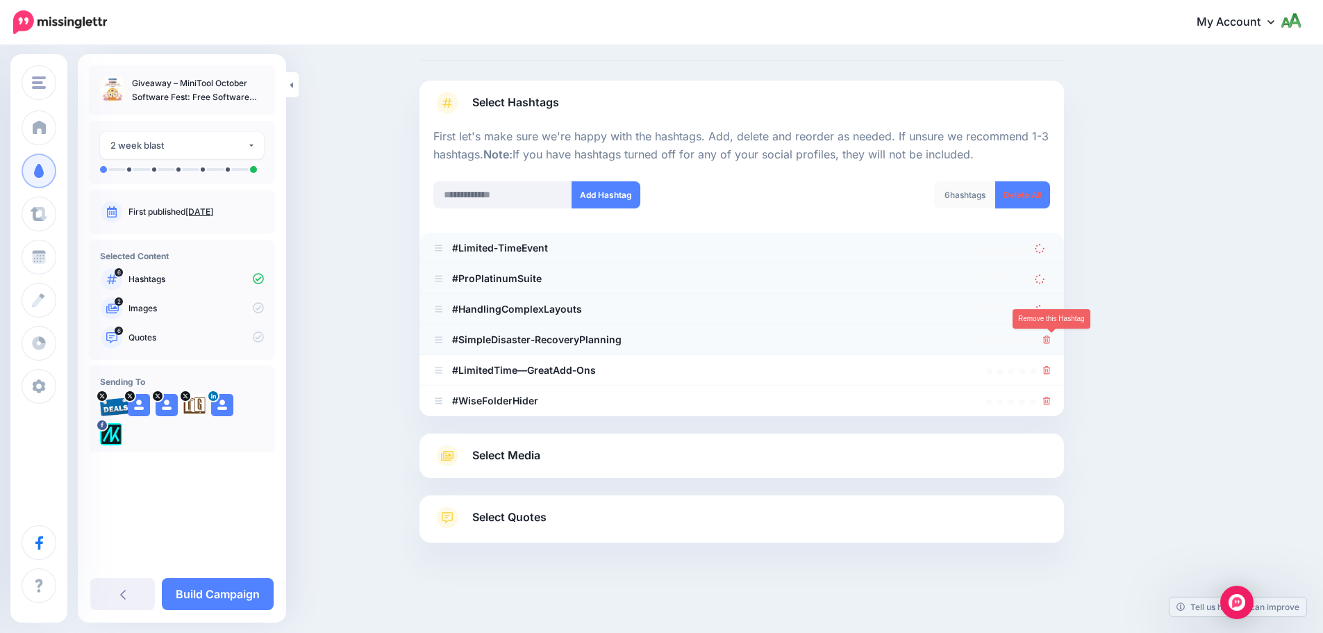
click at [1051, 335] on icon at bounding box center [1047, 339] width 8 height 8
click at [1056, 376] on li "#LimitedTime—GreatAdd‑Ons" at bounding box center [741, 370] width 644 height 31
click at [1050, 373] on icon at bounding box center [1047, 370] width 8 height 8
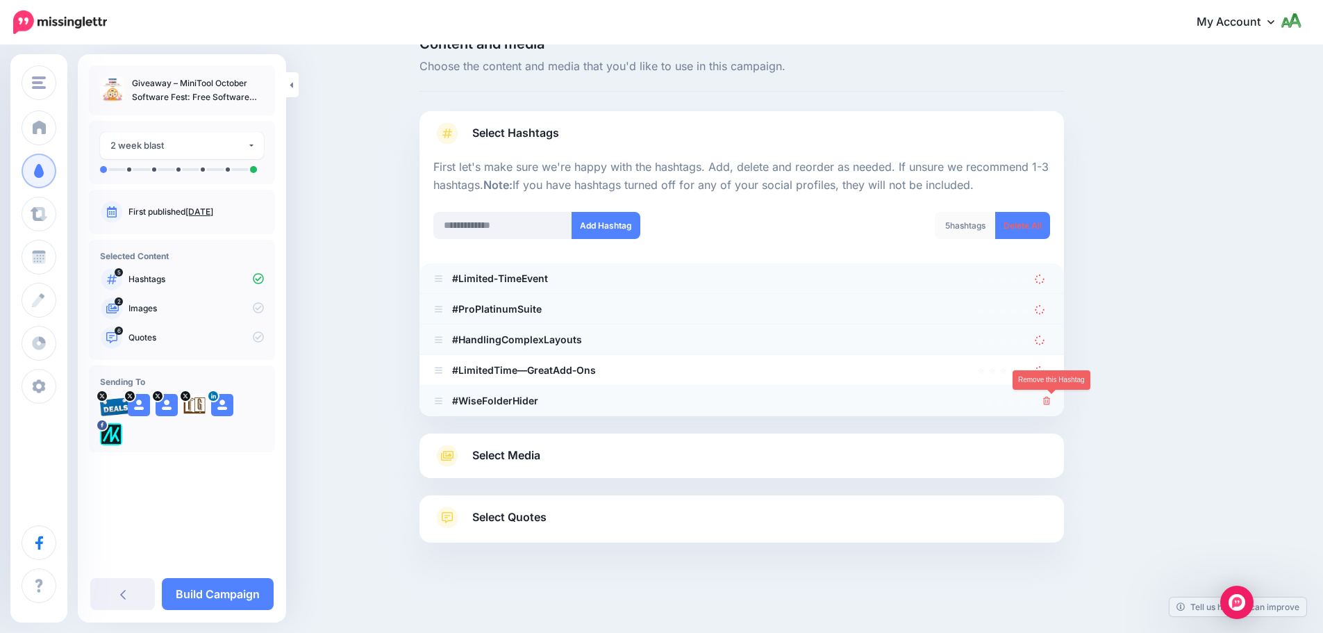
click at [1051, 403] on icon at bounding box center [1047, 400] width 8 height 8
click at [1046, 401] on icon at bounding box center [1040, 401] width 14 height 14
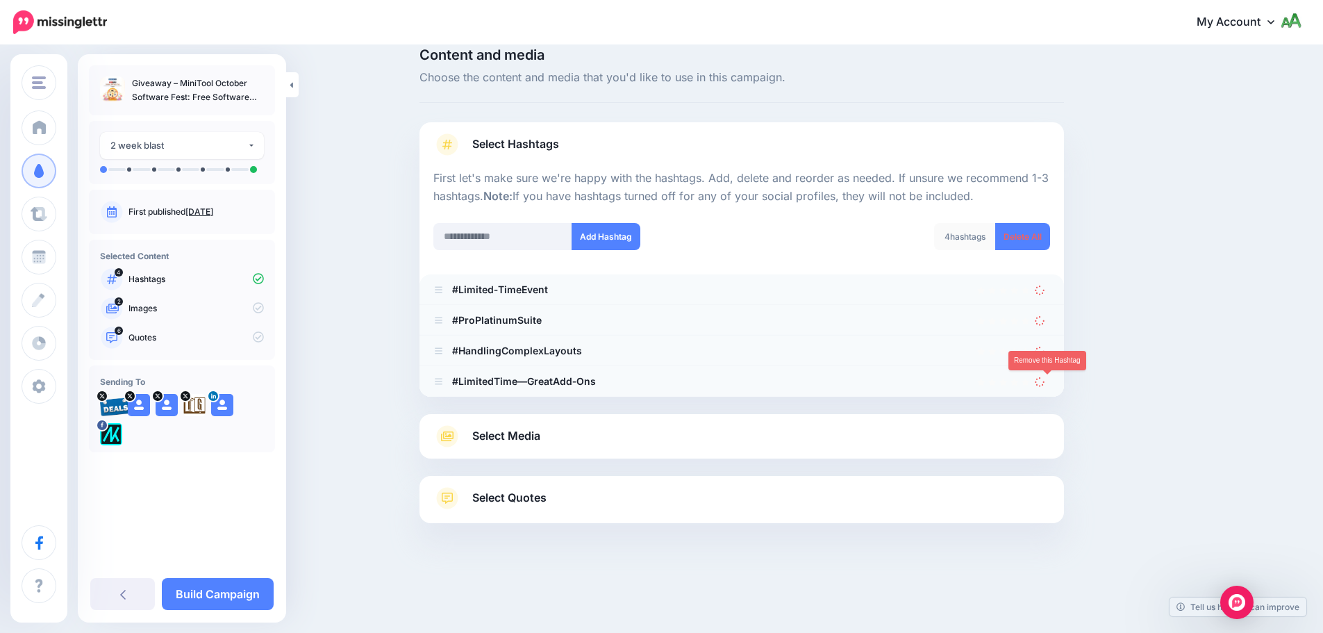
click at [1045, 381] on icon at bounding box center [1040, 381] width 11 height 11
click at [1047, 355] on icon at bounding box center [1040, 351] width 14 height 14
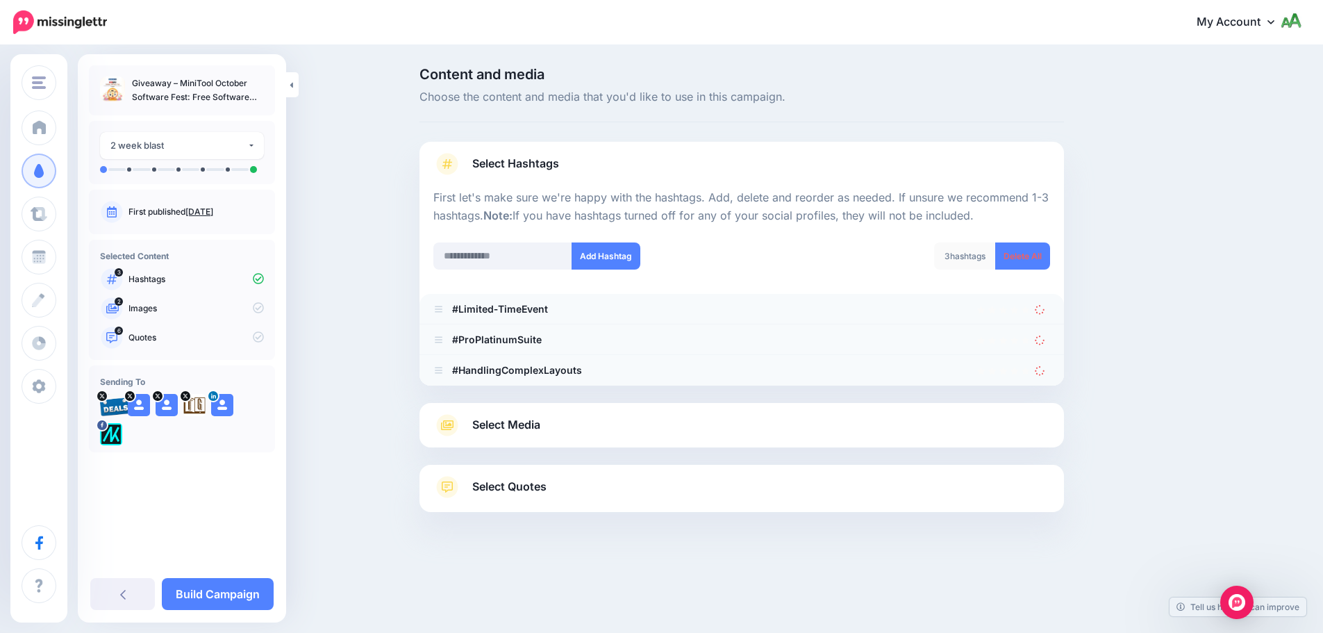
scroll to position [0, 0]
click at [1048, 325] on li "#ProPlatinumSuite" at bounding box center [747, 339] width 644 height 31
click at [1044, 313] on icon at bounding box center [1046, 309] width 14 height 14
click at [1044, 337] on icon at bounding box center [1045, 339] width 13 height 13
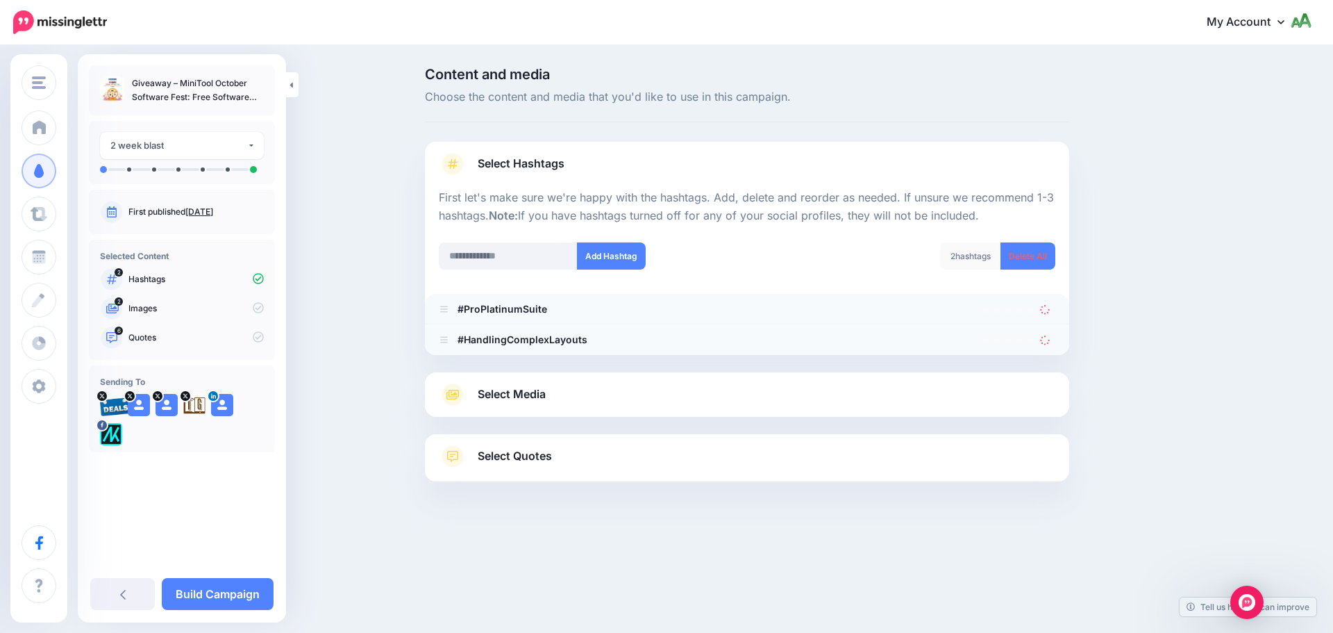
click at [1048, 370] on div at bounding box center [747, 363] width 644 height 17
click at [1044, 345] on div at bounding box center [1047, 339] width 15 height 17
click at [1044, 308] on icon at bounding box center [1045, 309] width 10 height 10
click at [1042, 339] on icon at bounding box center [1045, 339] width 13 height 13
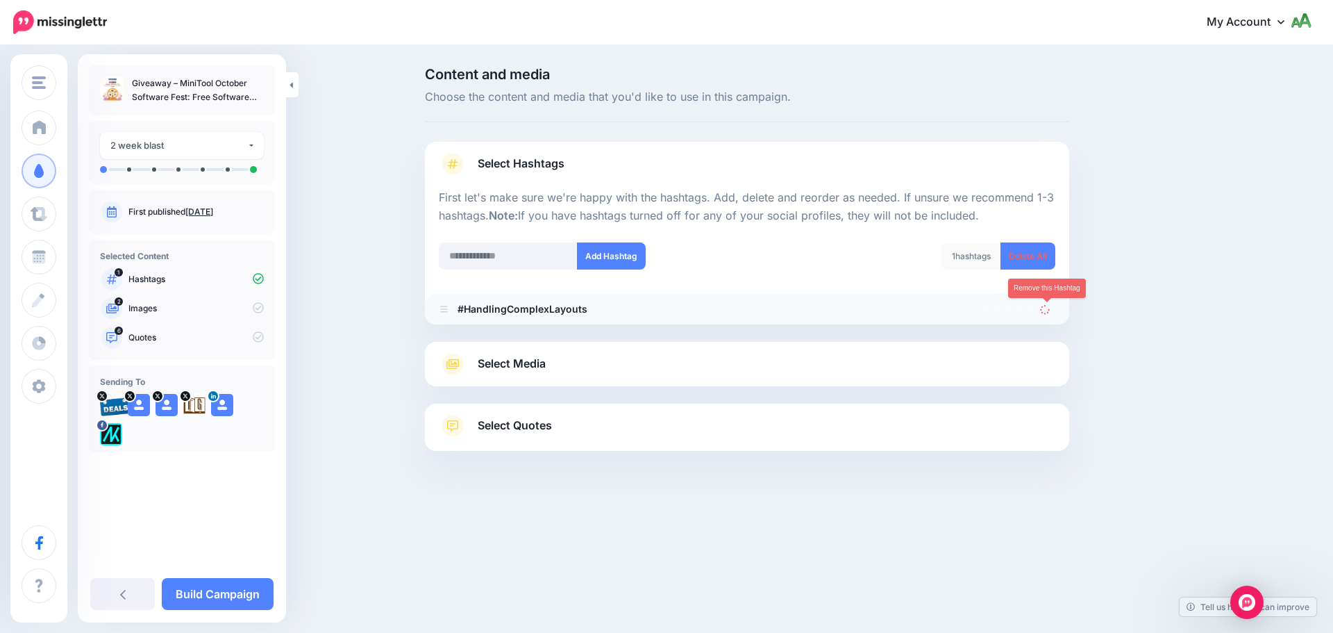
click at [1046, 313] on icon at bounding box center [1045, 309] width 12 height 12
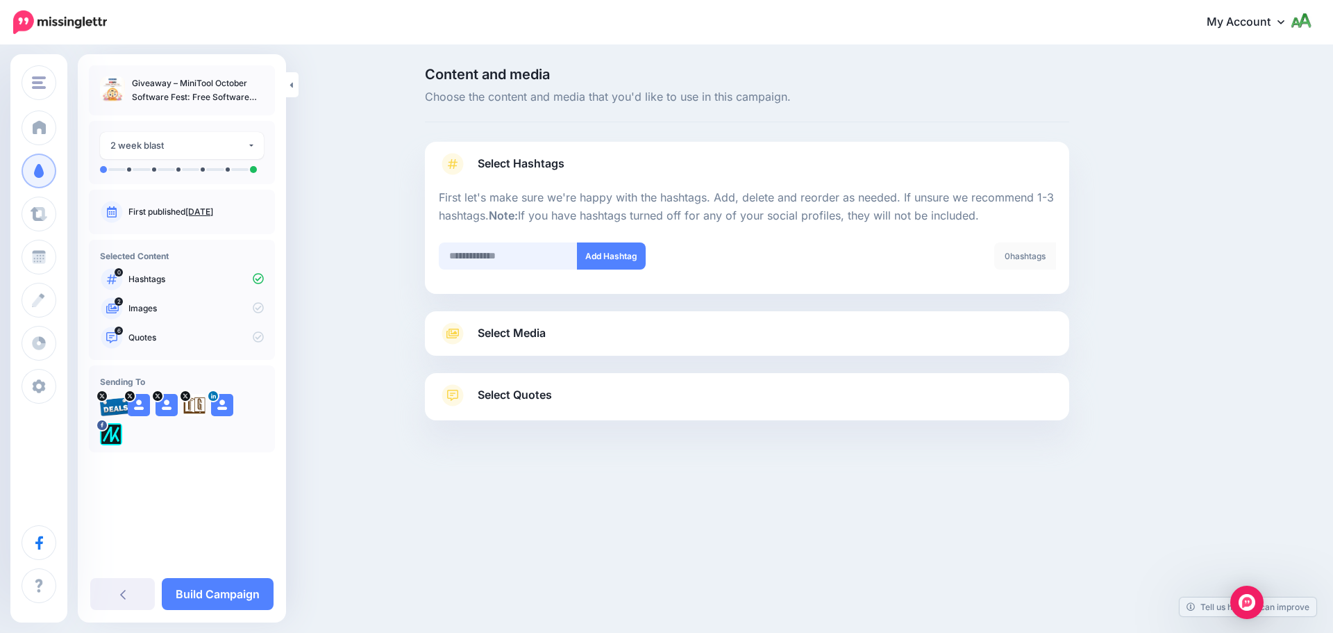
click at [519, 254] on input "text" at bounding box center [508, 255] width 139 height 27
type input "**********"
click at [608, 266] on button "Add Hashtag" at bounding box center [611, 255] width 69 height 27
click at [487, 265] on input "text" at bounding box center [508, 255] width 139 height 27
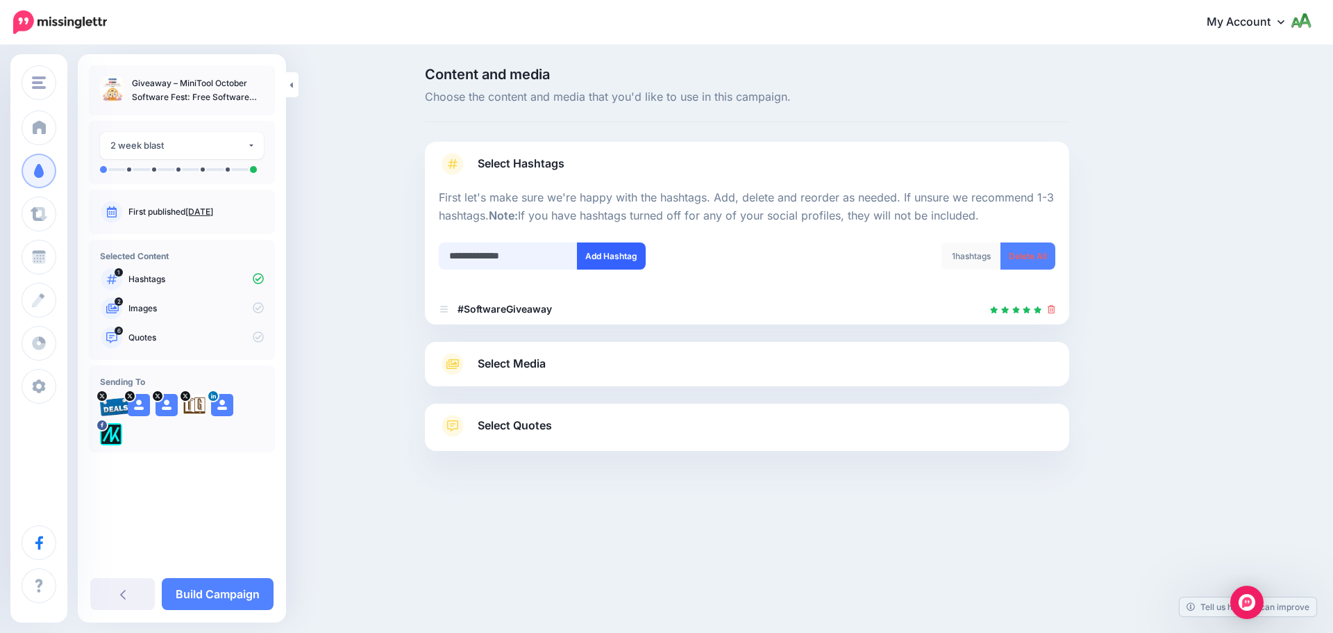
type input "**********"
click at [603, 259] on button "Add Hashtag" at bounding box center [611, 255] width 69 height 27
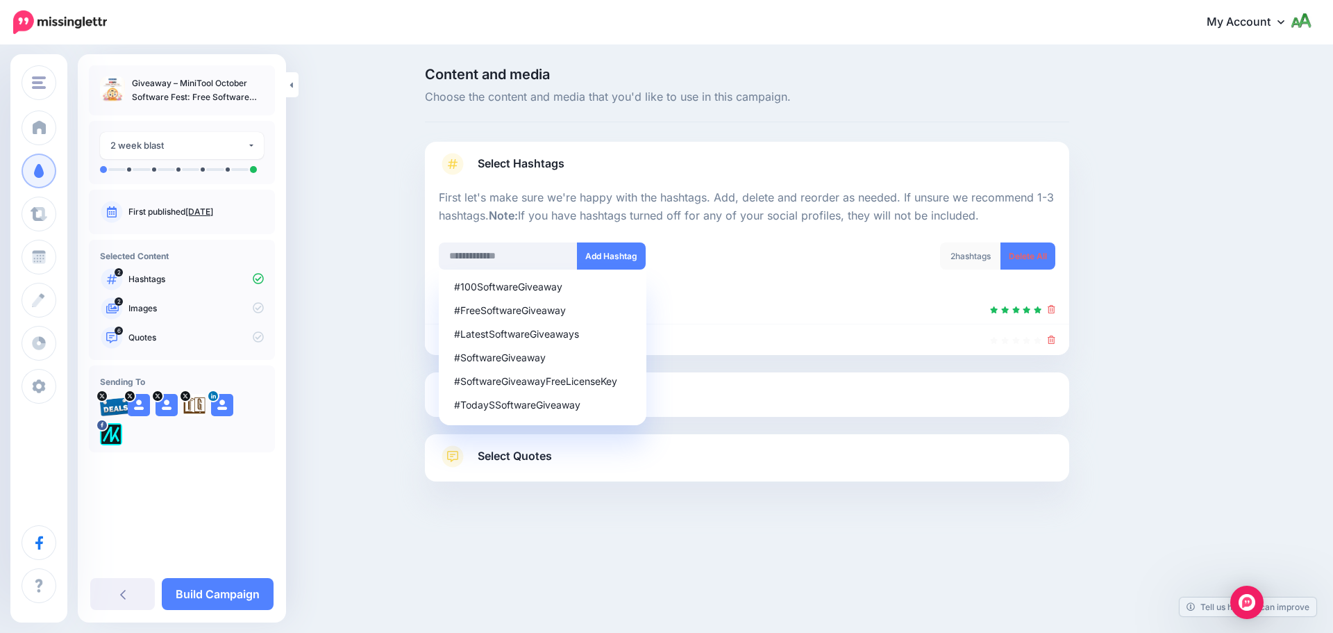
click at [820, 265] on div "2 hashtags Delete All" at bounding box center [906, 264] width 319 height 44
click at [533, 258] on input "text" at bounding box center [508, 255] width 139 height 27
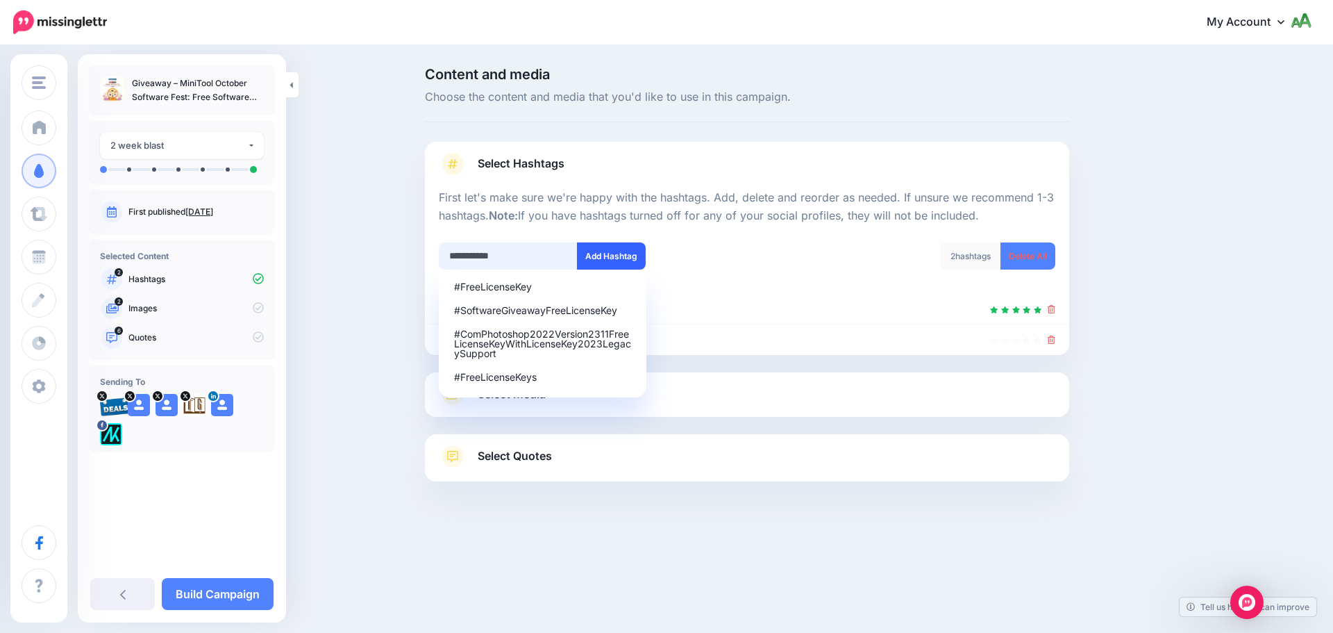
type input "**********"
click at [638, 252] on button "Add Hashtag" at bounding box center [611, 255] width 69 height 27
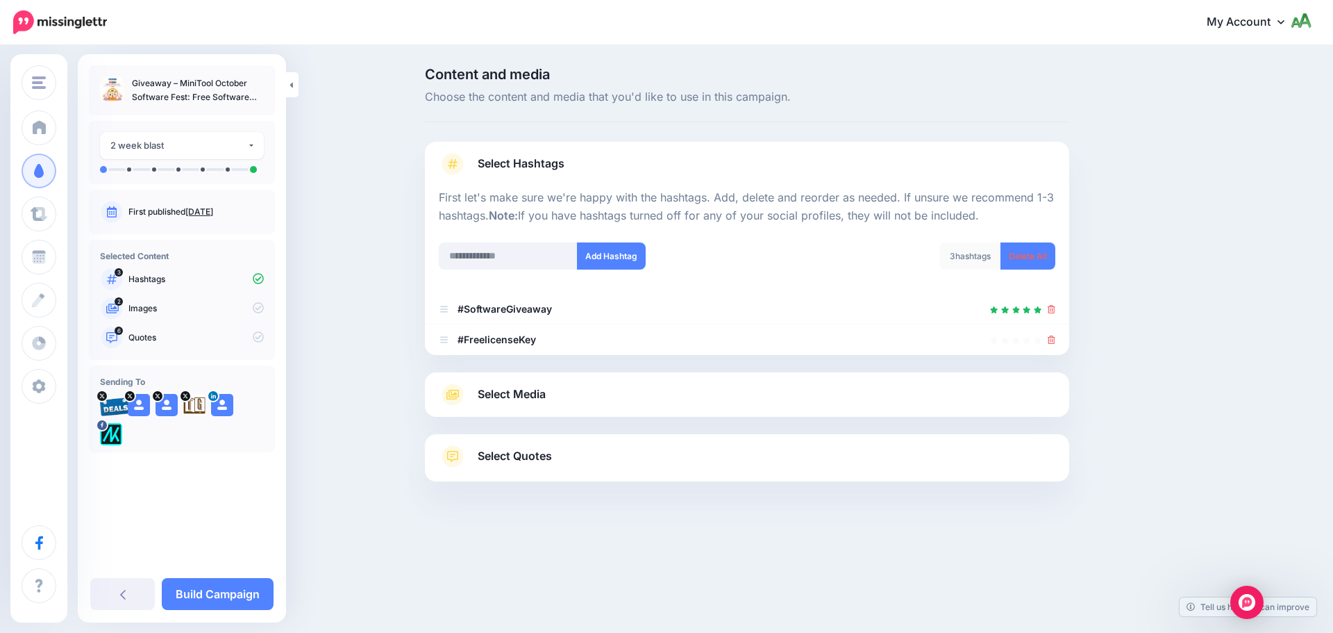
click at [521, 399] on span "Select Media" at bounding box center [512, 394] width 68 height 19
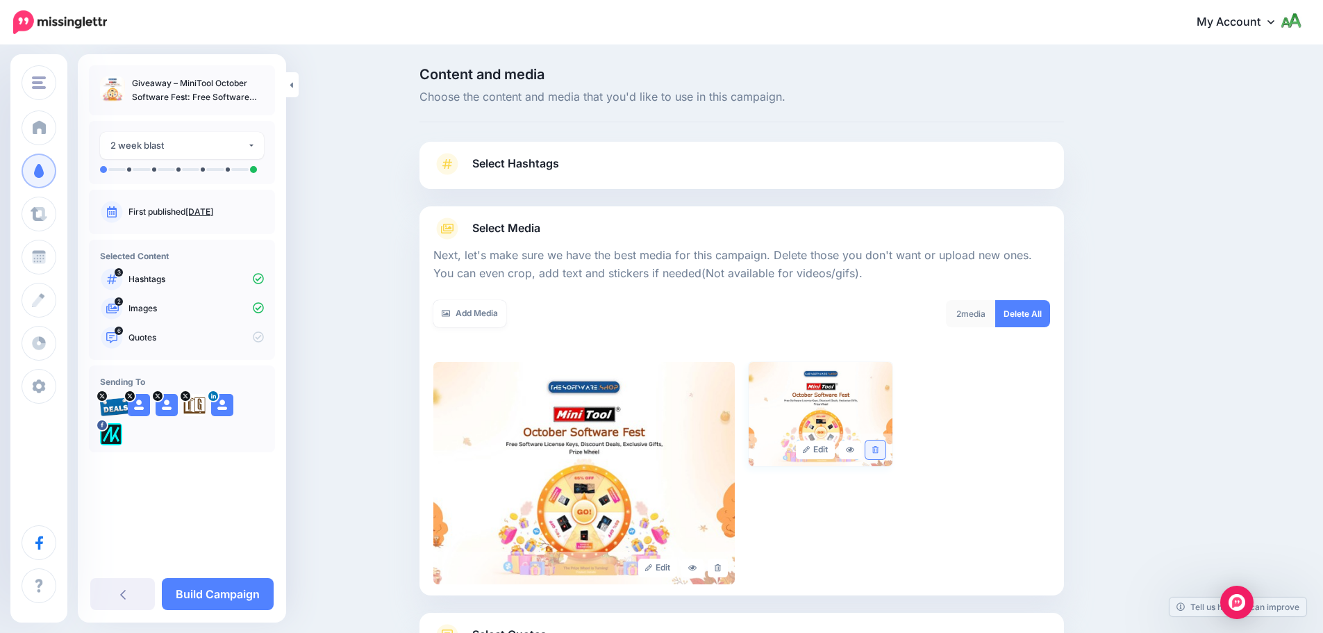
click at [885, 454] on link at bounding box center [875, 449] width 20 height 19
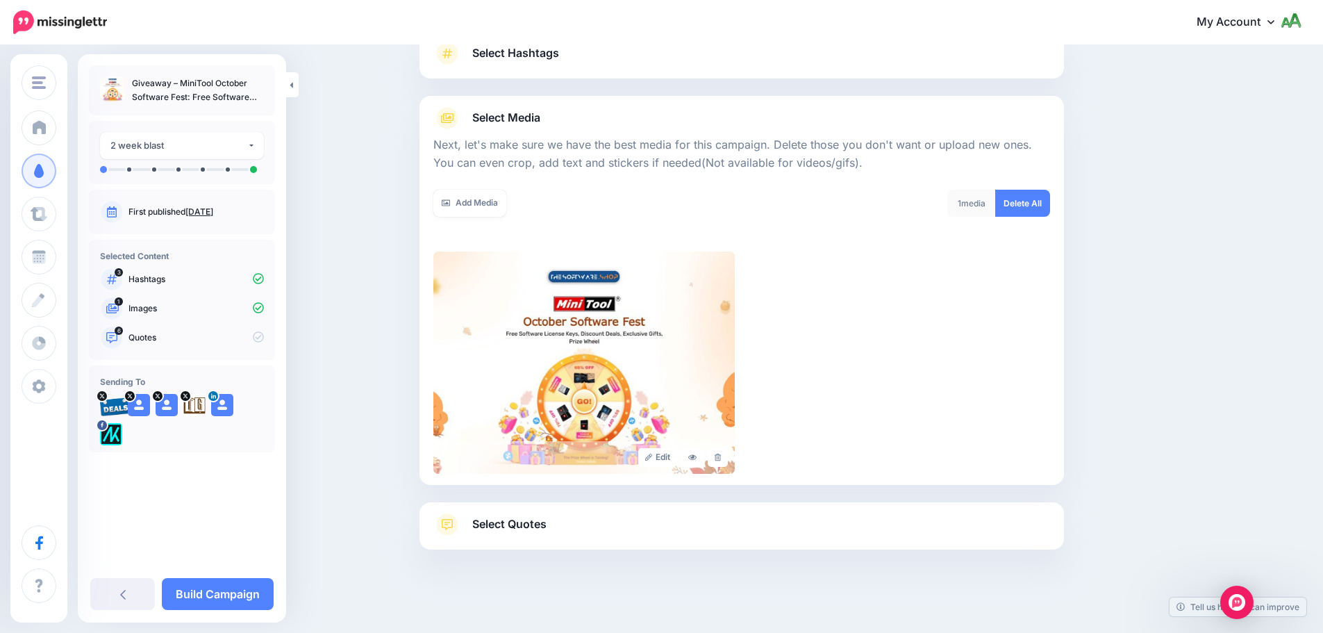
scroll to position [117, 0]
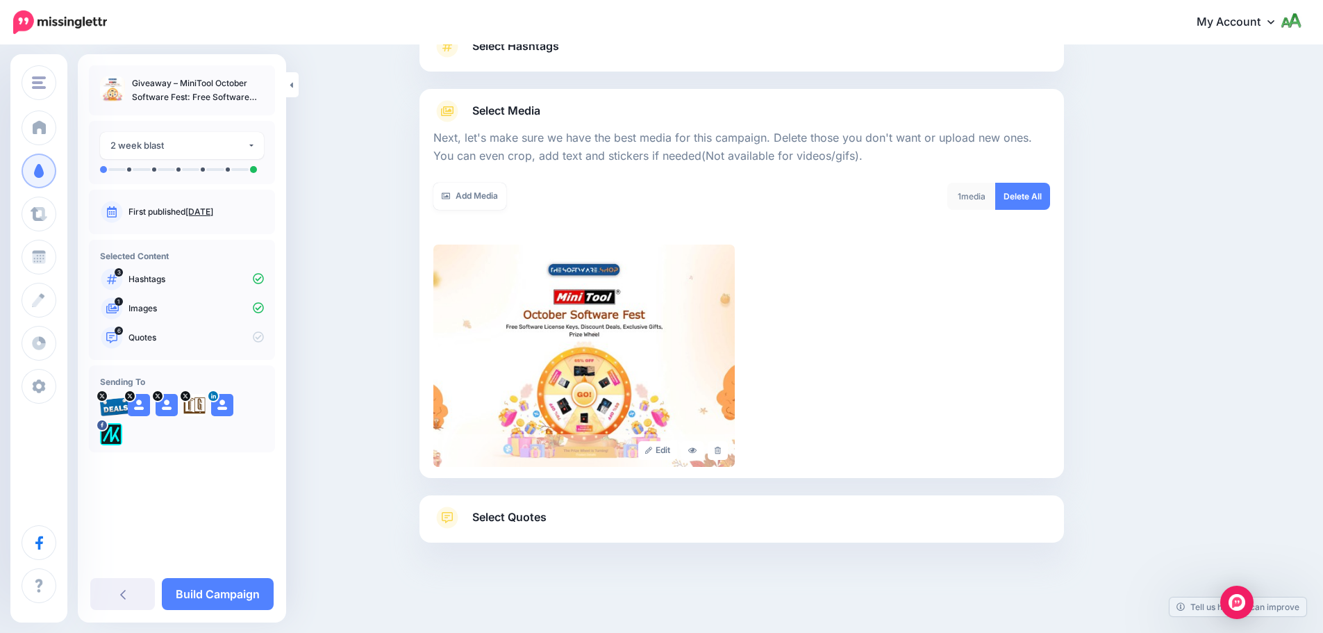
click at [744, 510] on link "Select Quotes" at bounding box center [741, 524] width 617 height 36
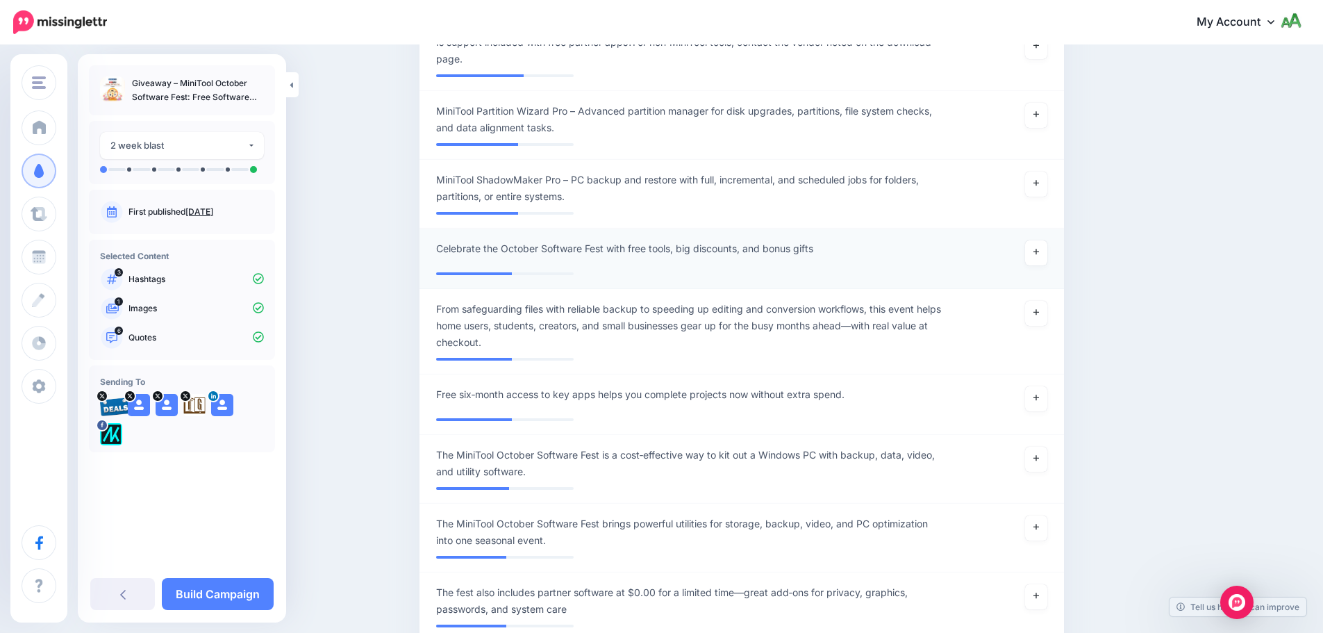
scroll to position [951, 0]
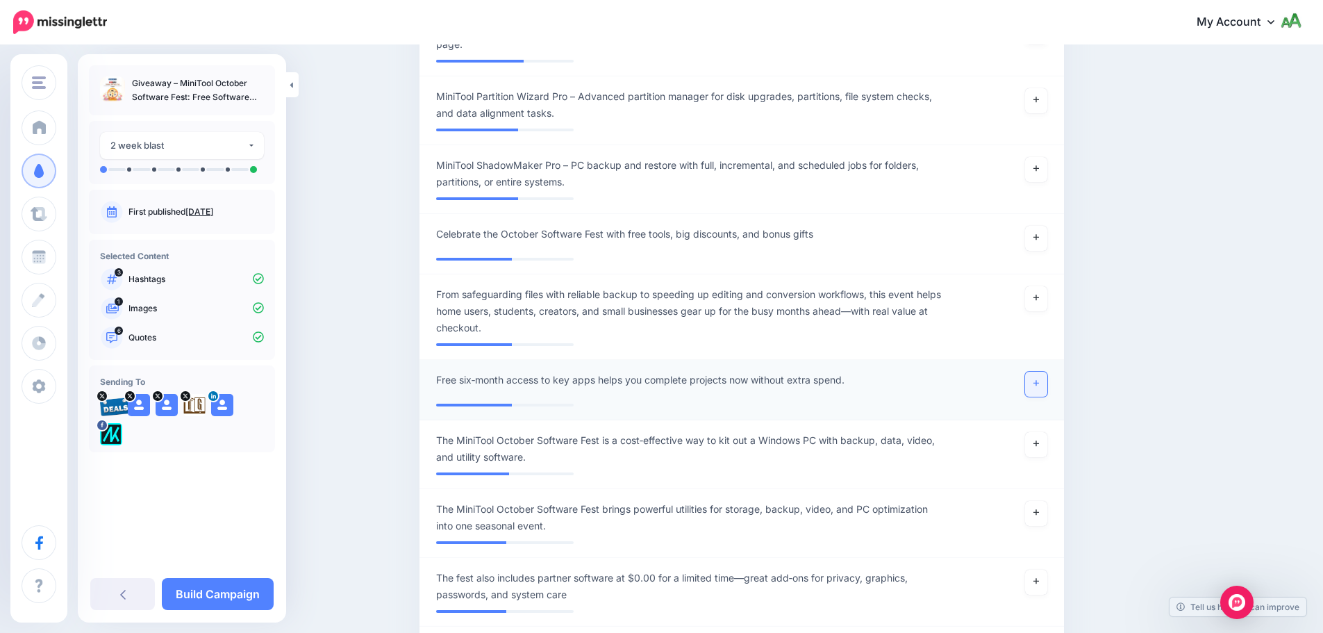
click at [1045, 381] on link at bounding box center [1036, 383] width 22 height 25
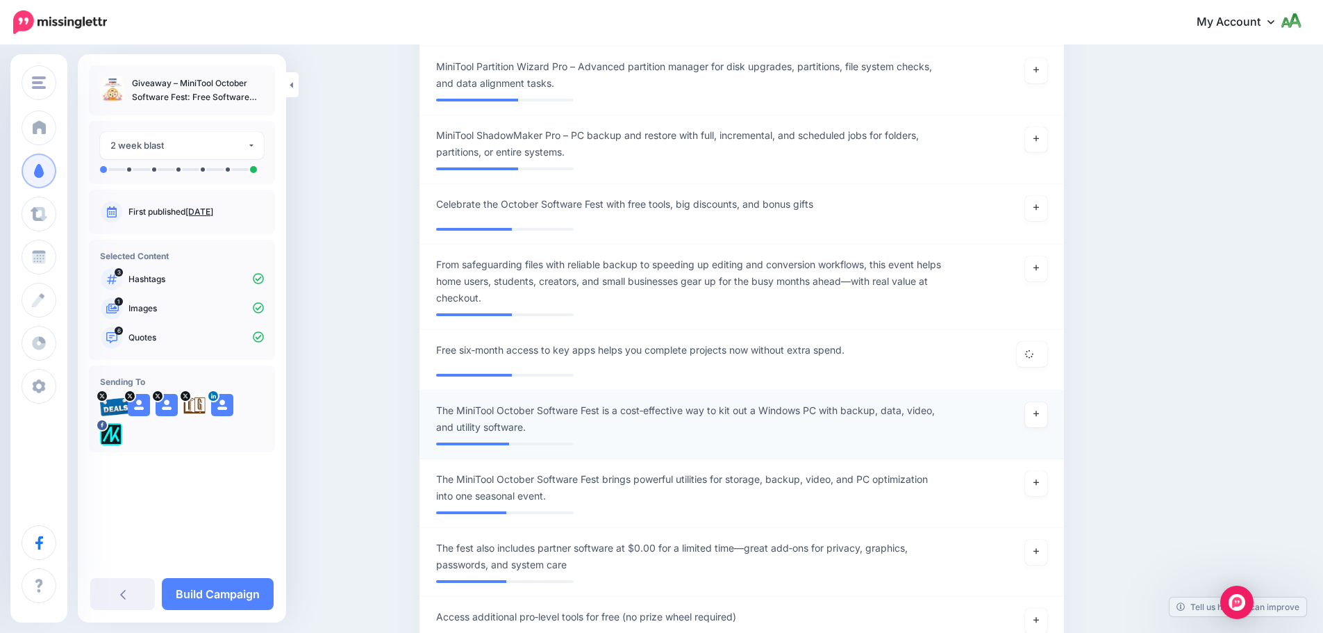
scroll to position [1020, 0]
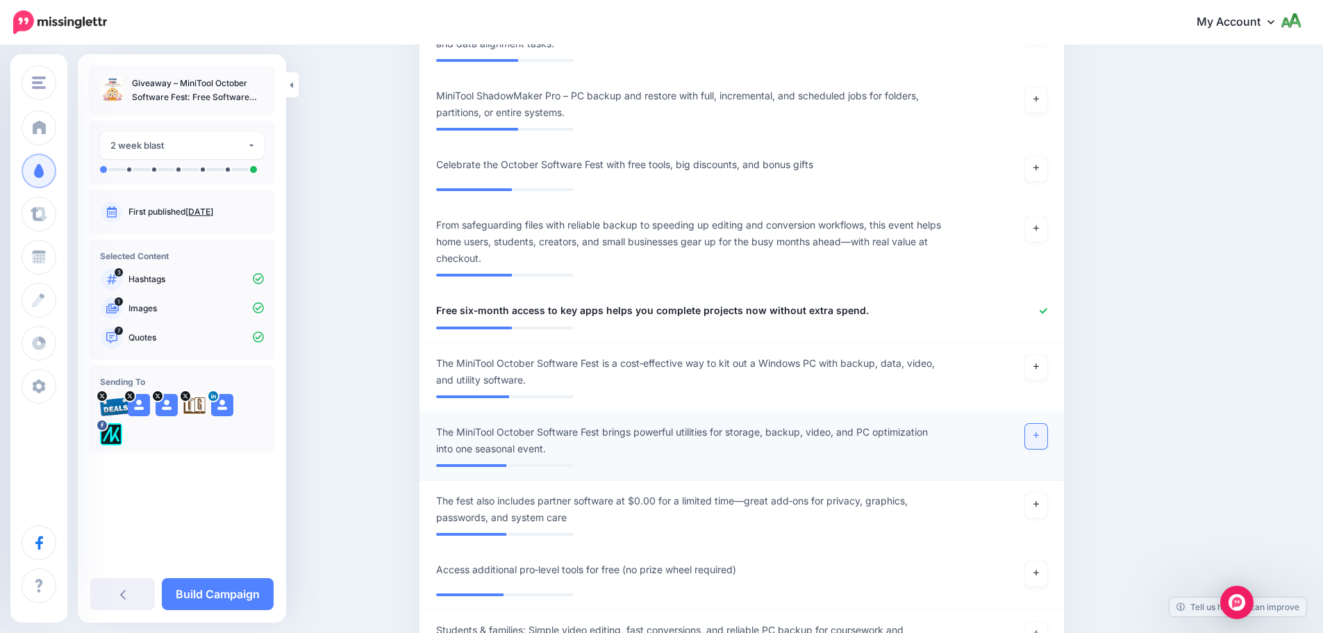
click at [1039, 439] on link at bounding box center [1036, 436] width 22 height 25
click at [1039, 507] on icon at bounding box center [1036, 504] width 6 height 8
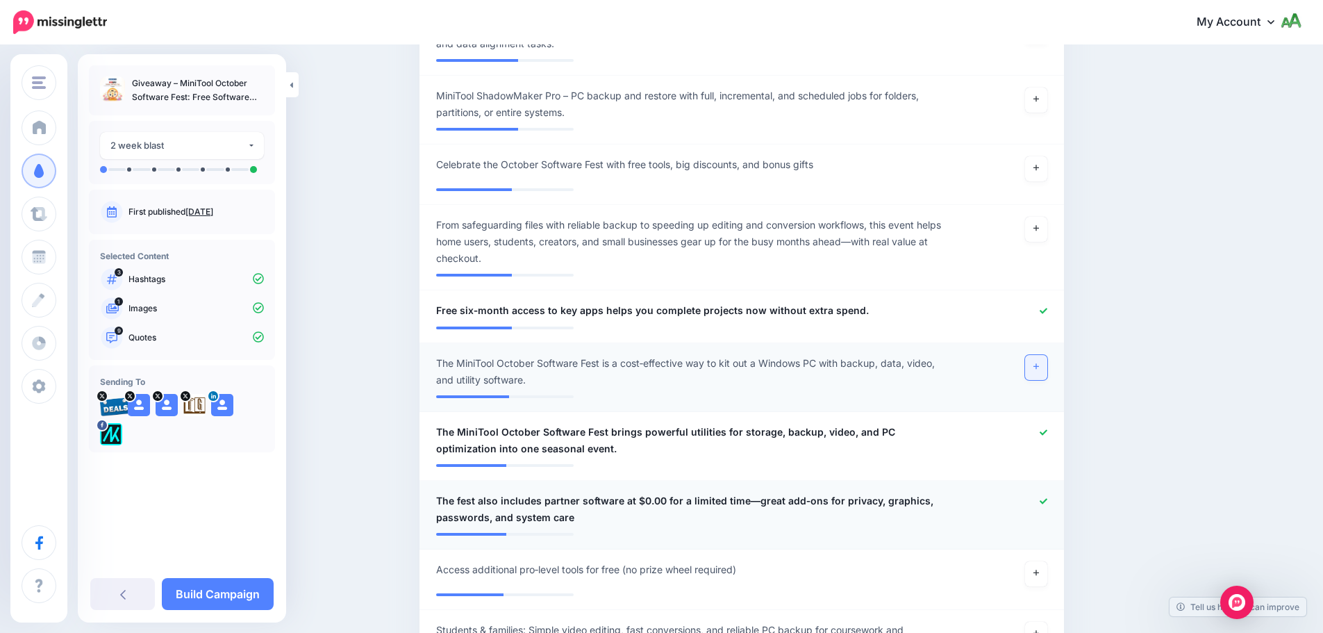
click at [1047, 362] on link at bounding box center [1036, 367] width 22 height 25
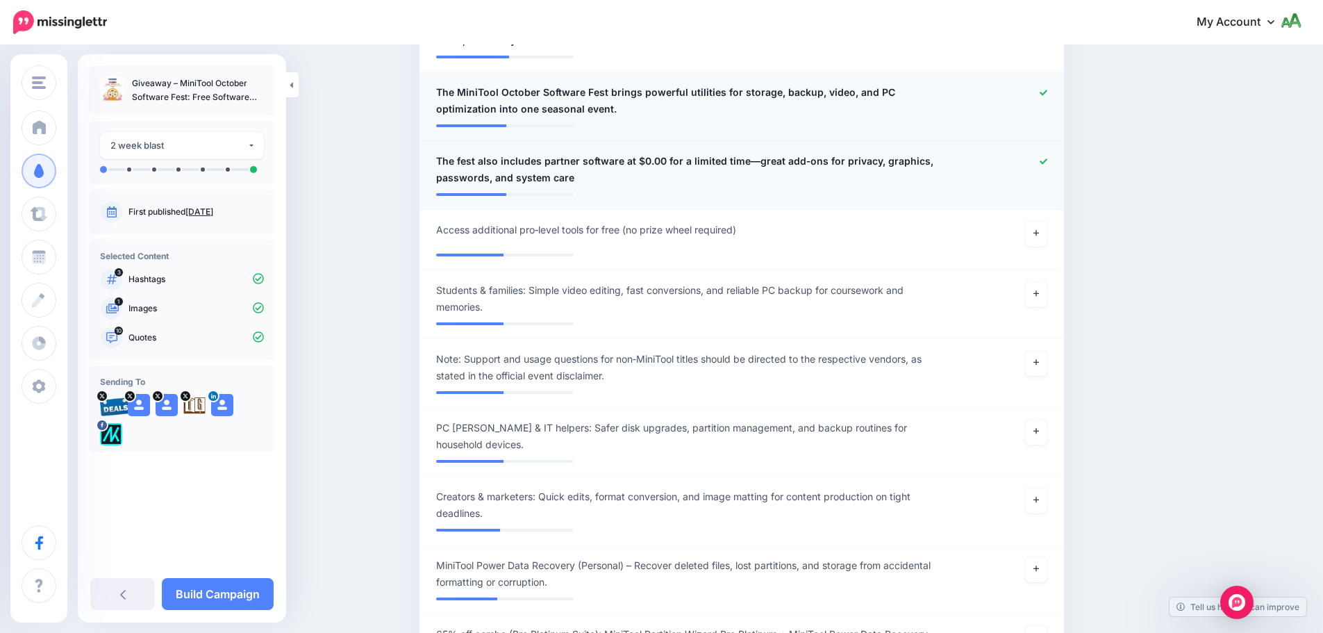
scroll to position [1367, 0]
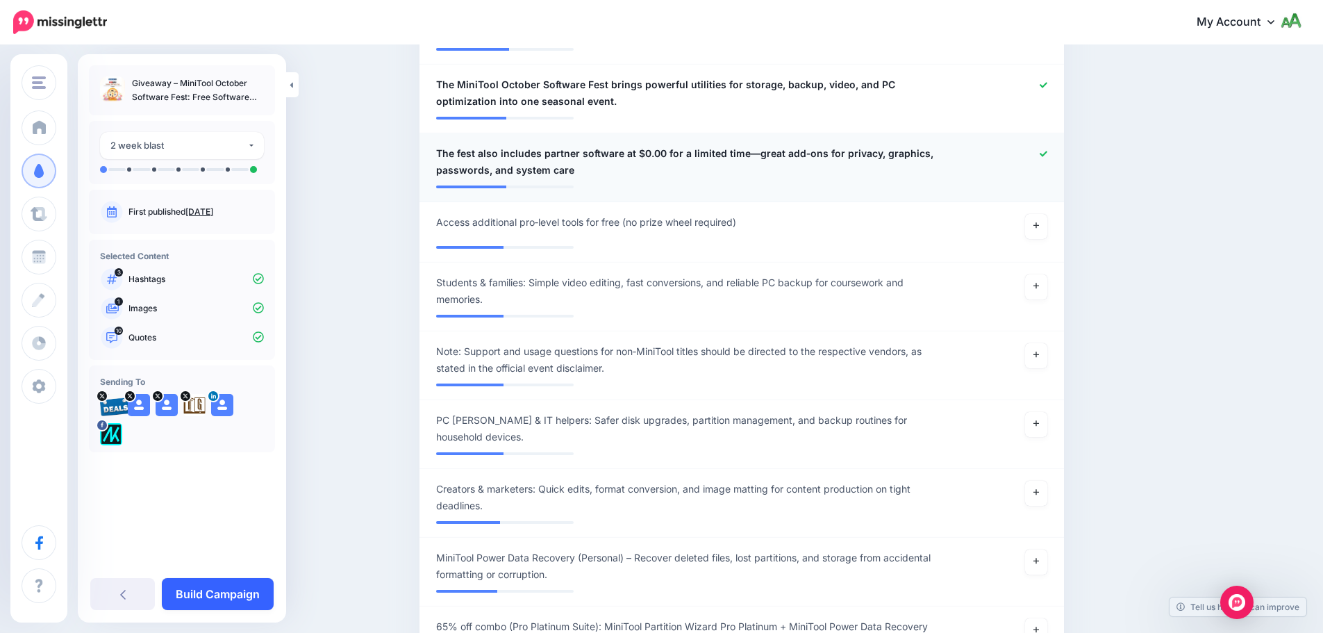
click at [210, 591] on link "Build Campaign" at bounding box center [218, 594] width 112 height 32
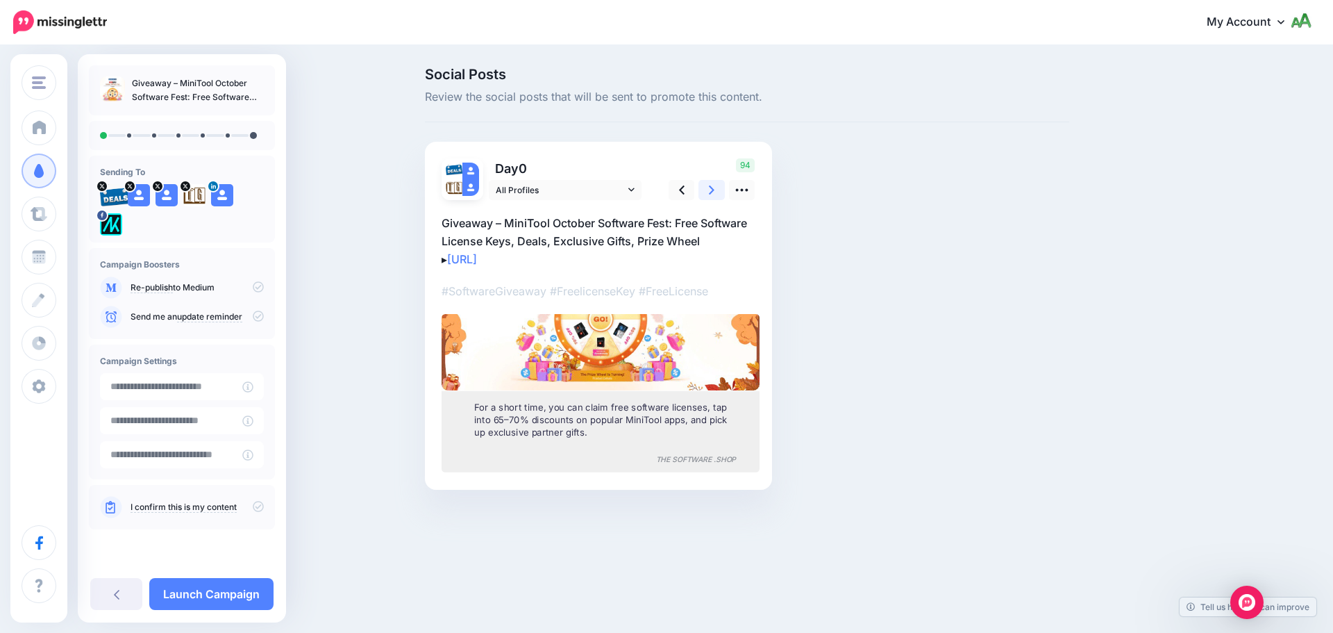
click at [712, 196] on icon at bounding box center [712, 190] width 6 height 15
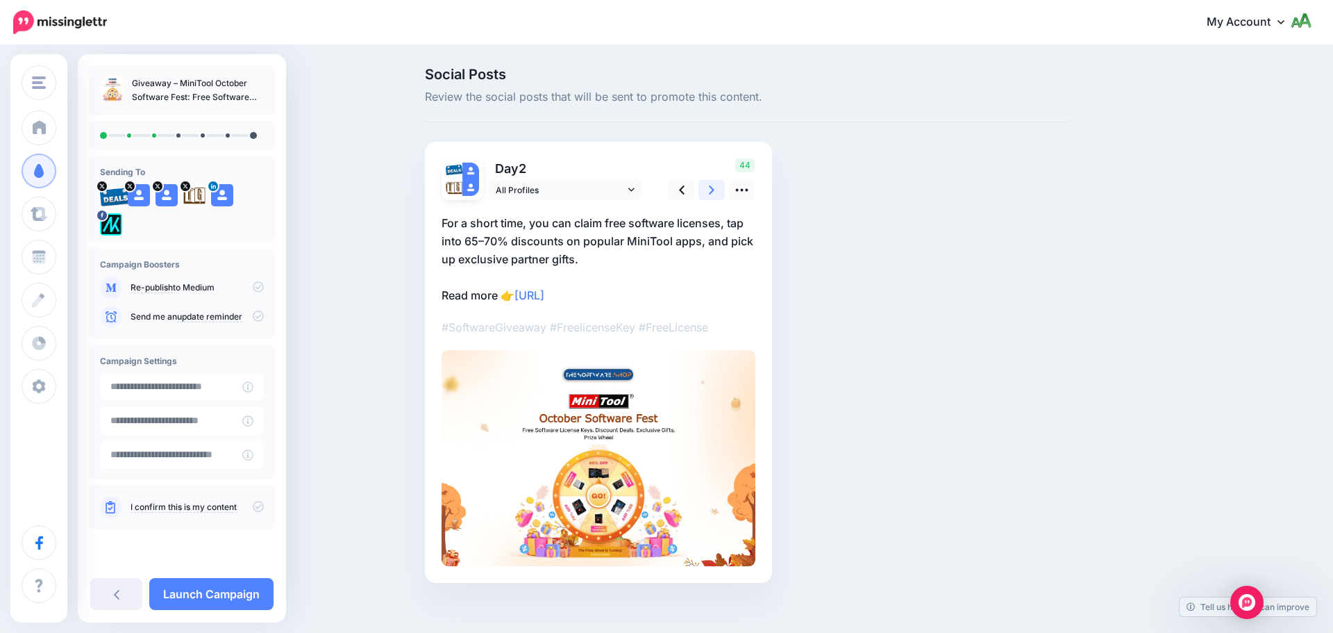
click at [712, 196] on icon at bounding box center [712, 190] width 6 height 15
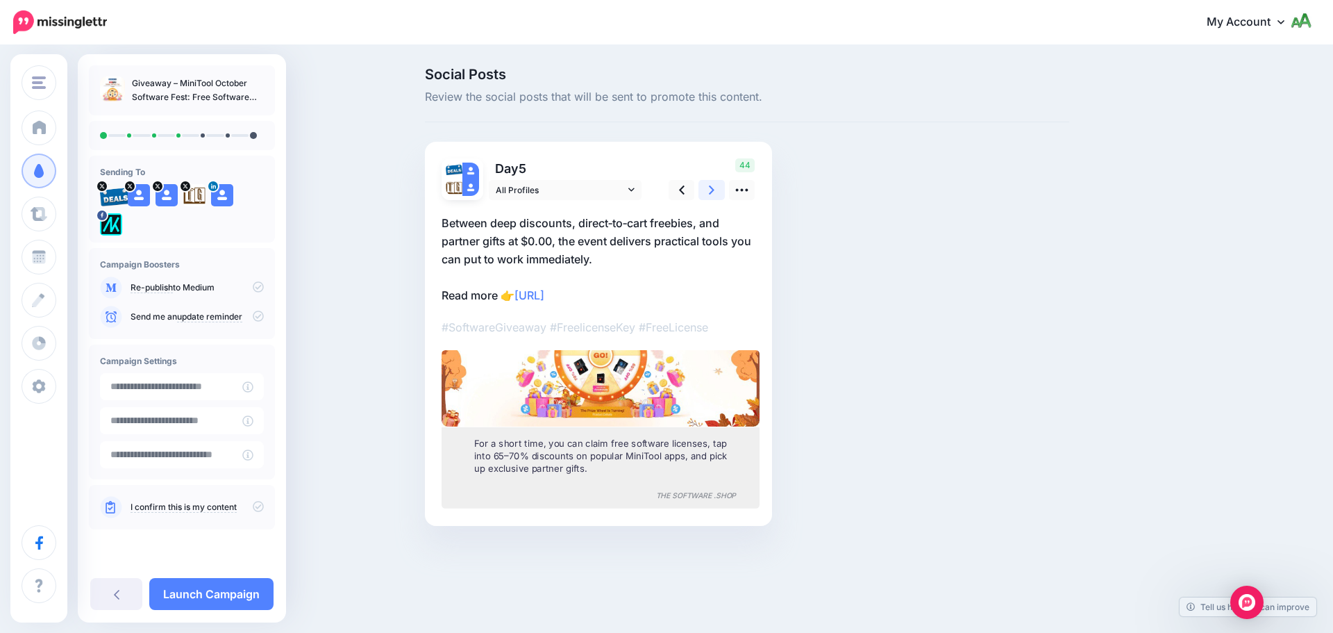
click at [712, 196] on icon at bounding box center [712, 190] width 6 height 15
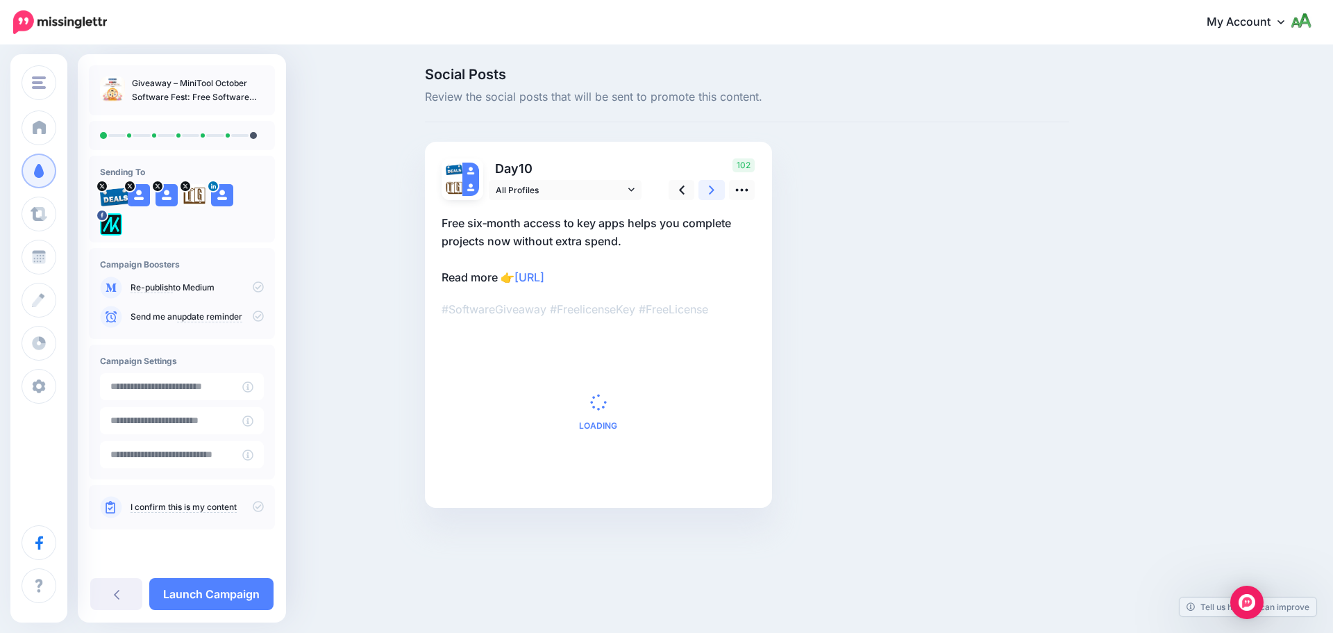
click at [712, 196] on icon at bounding box center [712, 190] width 6 height 15
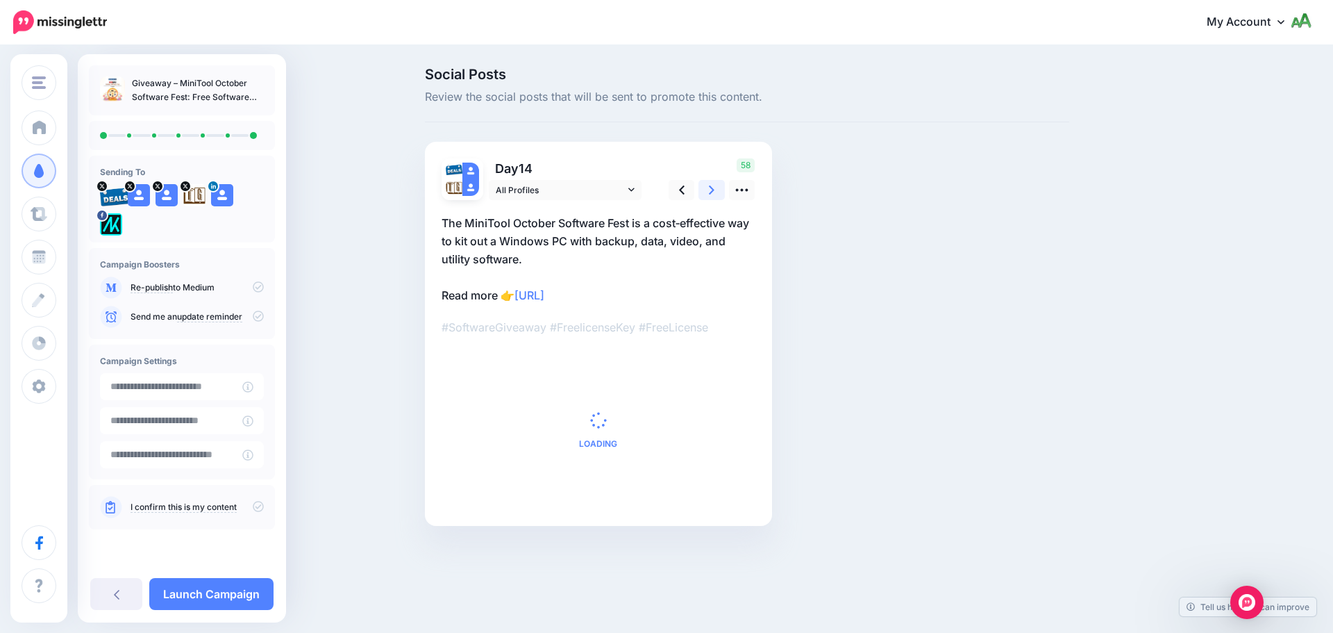
click at [712, 196] on icon at bounding box center [712, 190] width 6 height 15
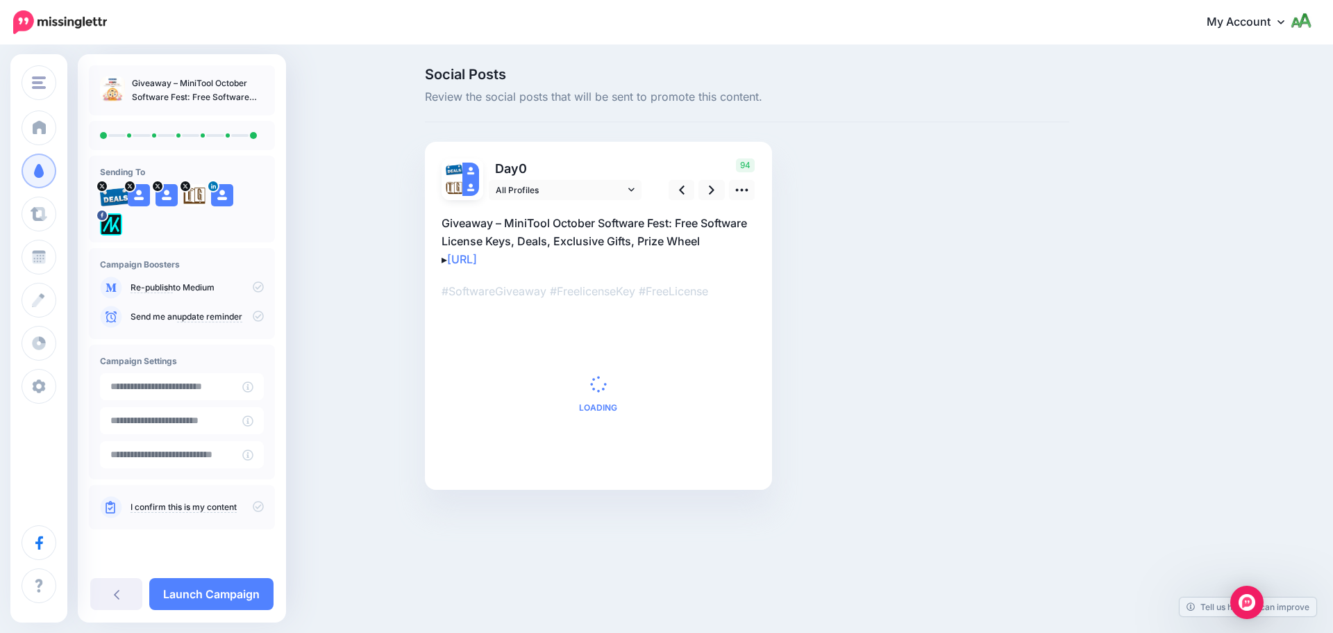
click at [259, 508] on icon at bounding box center [258, 506] width 11 height 11
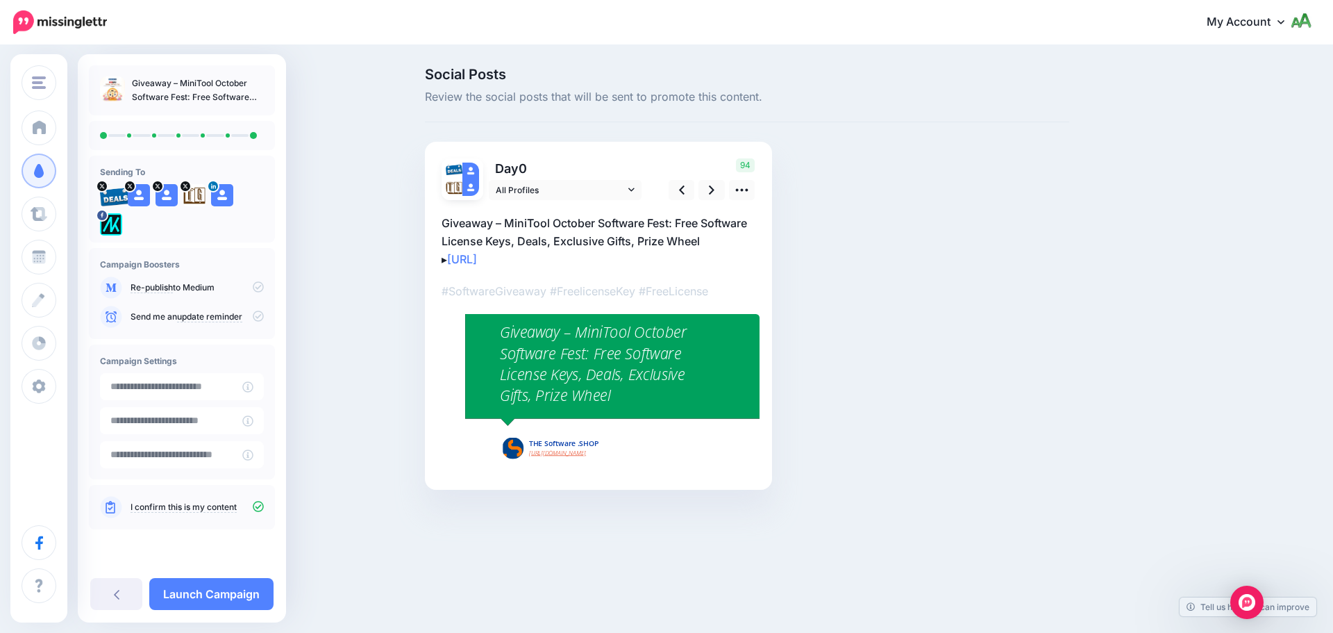
click at [261, 319] on icon at bounding box center [258, 315] width 11 height 11
click at [240, 596] on link "Launch Campaign" at bounding box center [211, 594] width 124 height 32
